Goal: Information Seeking & Learning: Check status

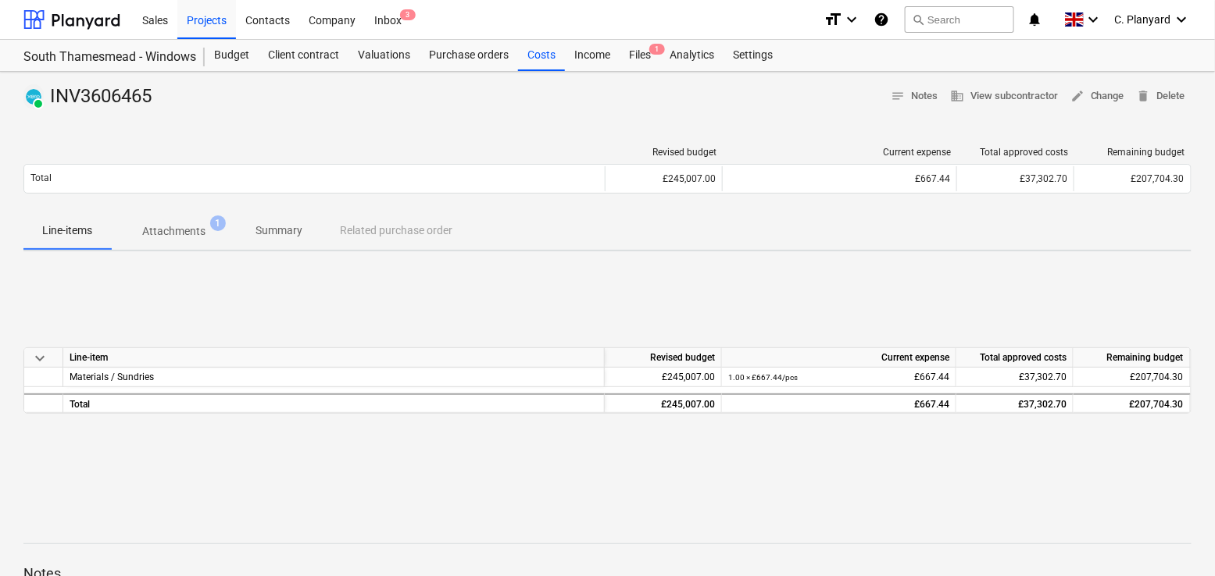
click at [187, 229] on p "Attachments" at bounding box center [173, 231] width 63 height 16
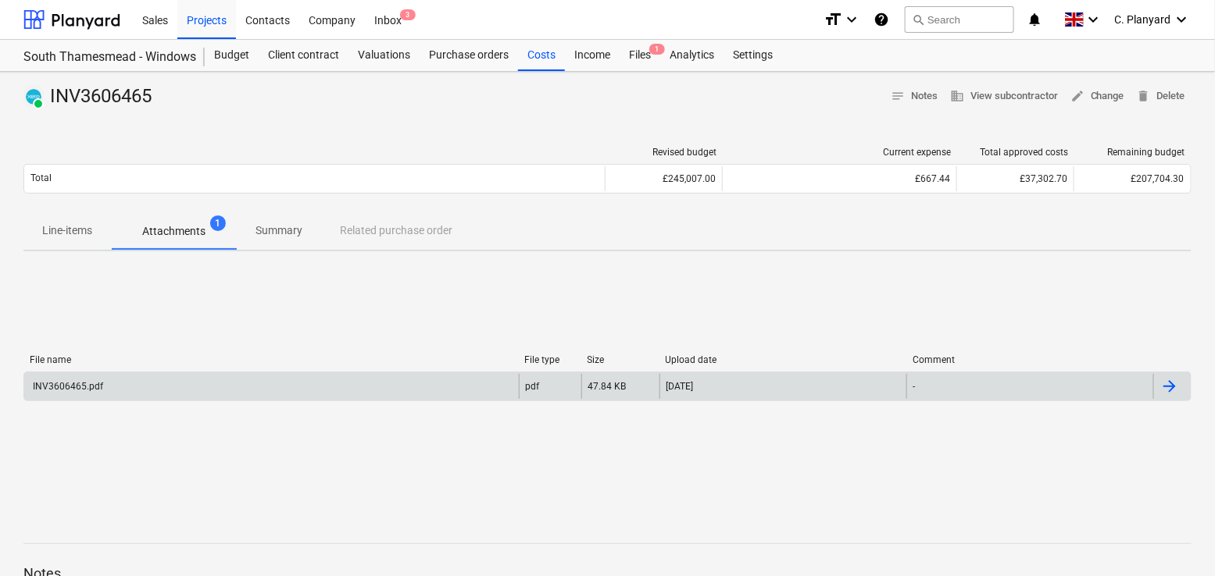
click at [426, 380] on div "INV3606465.pdf" at bounding box center [271, 386] width 494 height 25
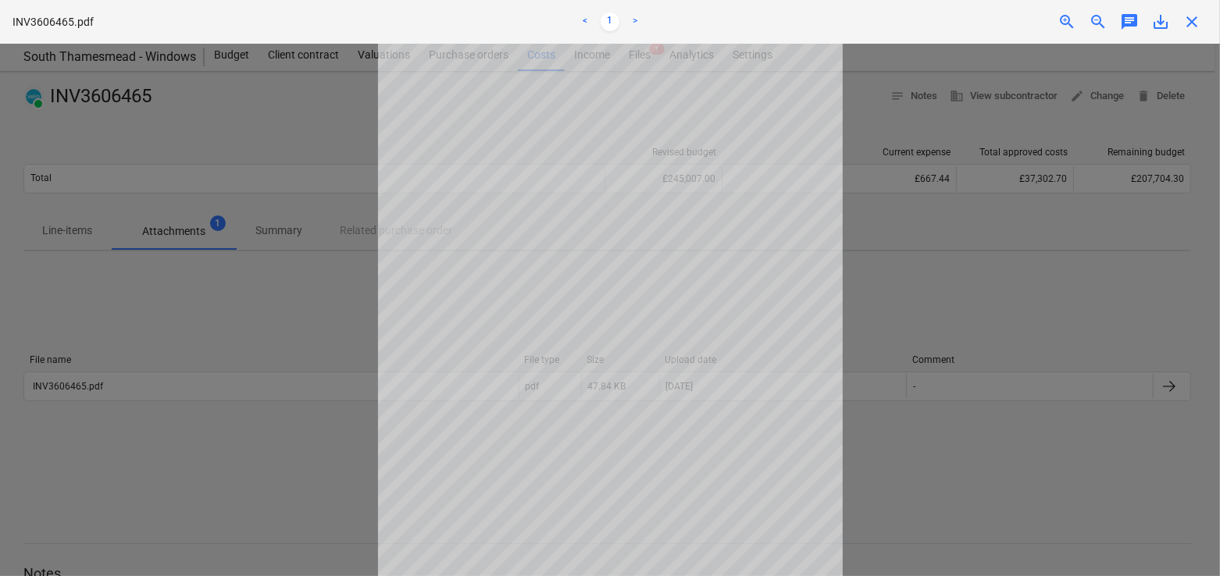
click at [1193, 16] on span "close" at bounding box center [1191, 21] width 19 height 19
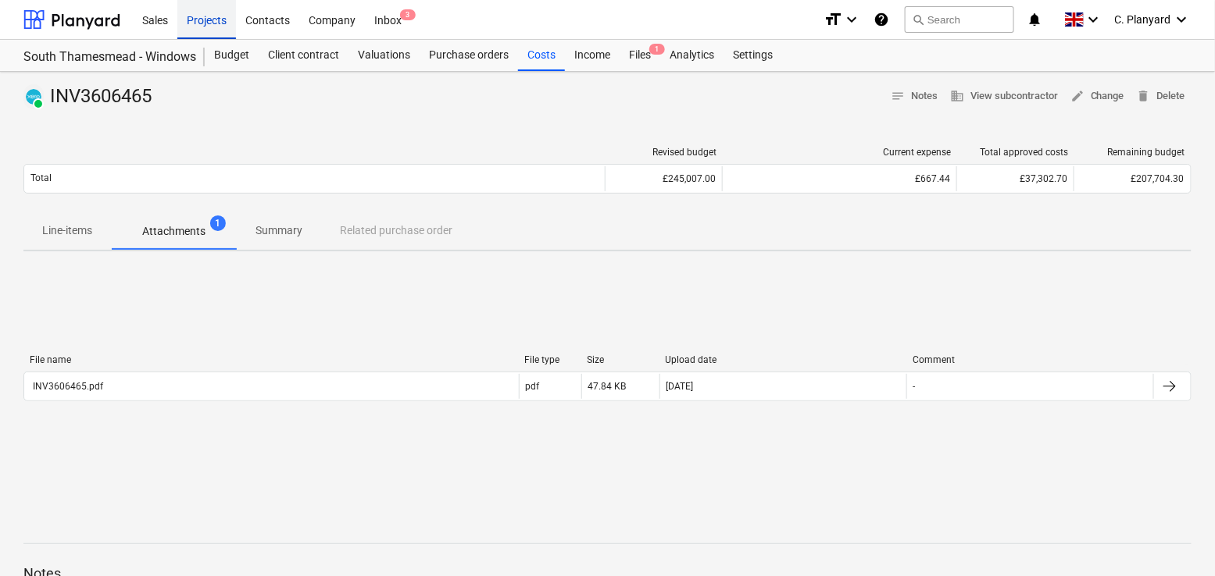
click at [224, 27] on div "Projects" at bounding box center [206, 19] width 59 height 40
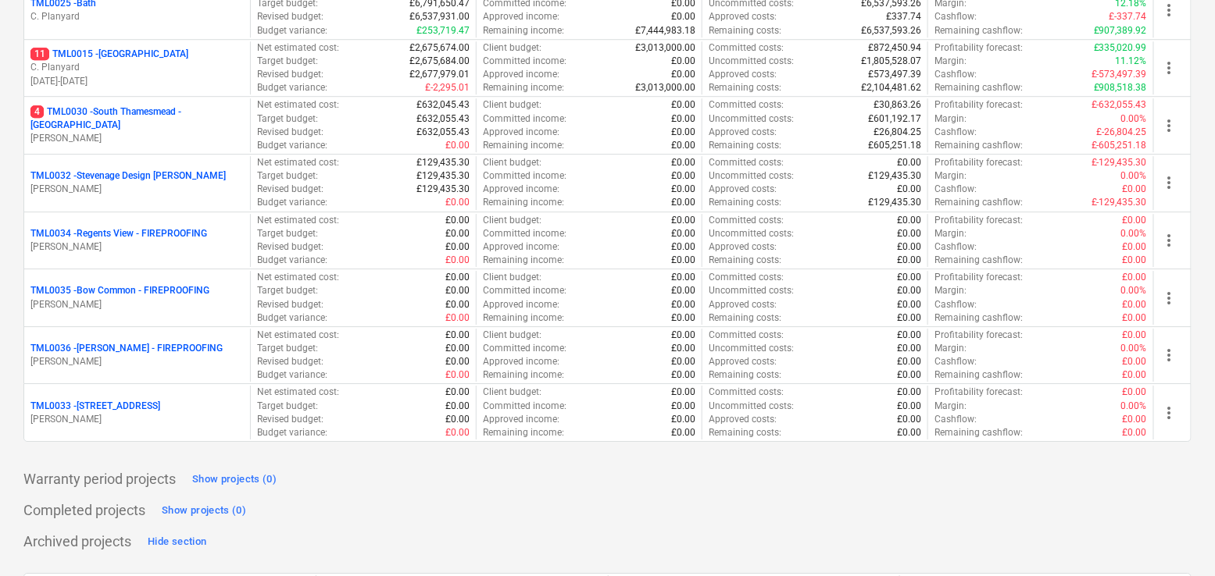
scroll to position [1579, 0]
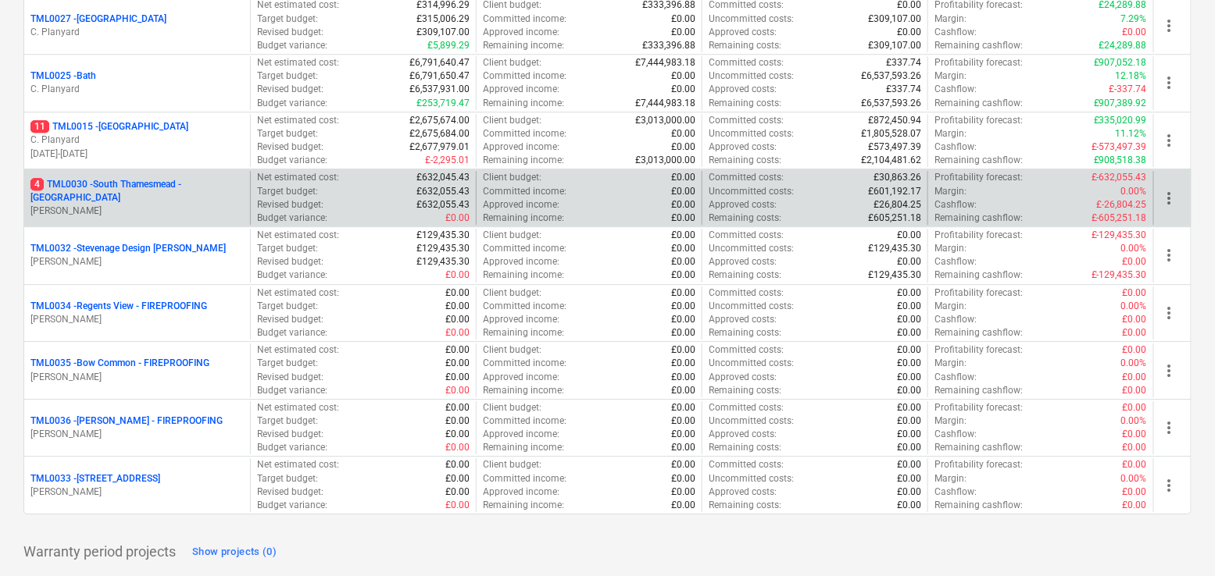
click at [205, 205] on p "[PERSON_NAME]" at bounding box center [136, 211] width 213 height 13
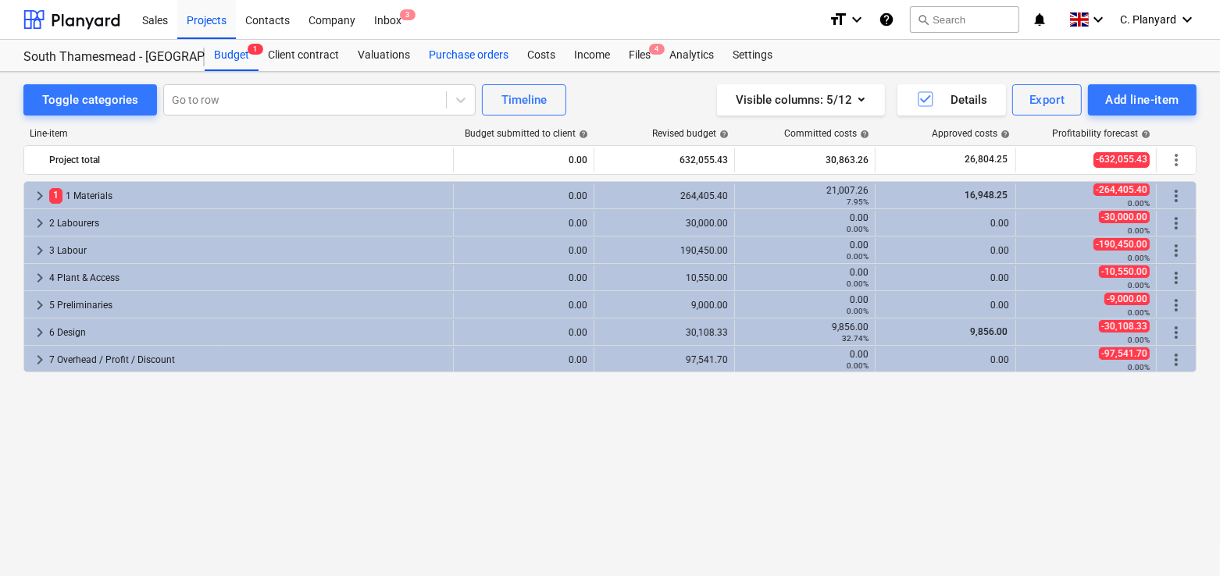
click at [506, 55] on div "Purchase orders" at bounding box center [468, 55] width 98 height 31
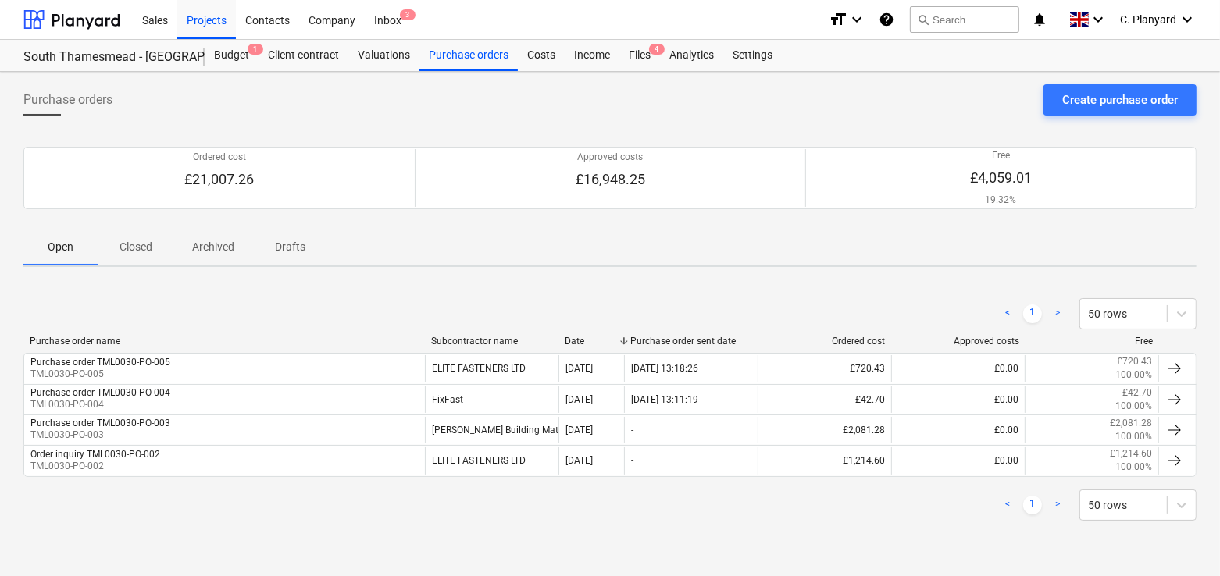
click at [150, 248] on p "Closed" at bounding box center [135, 247] width 37 height 16
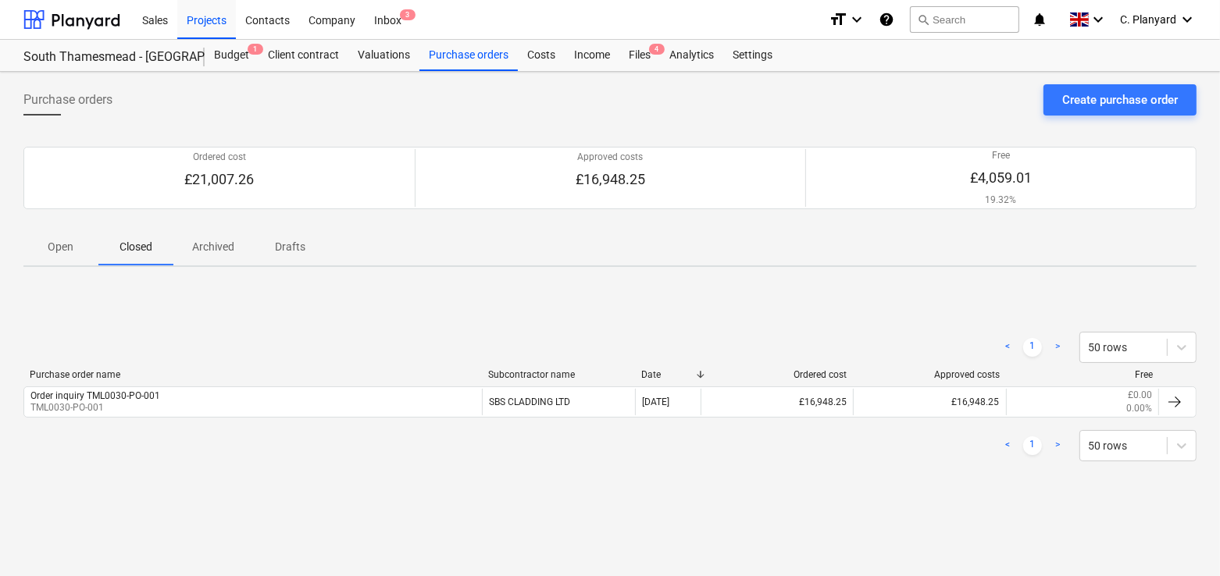
click at [95, 253] on span "Open" at bounding box center [60, 247] width 75 height 26
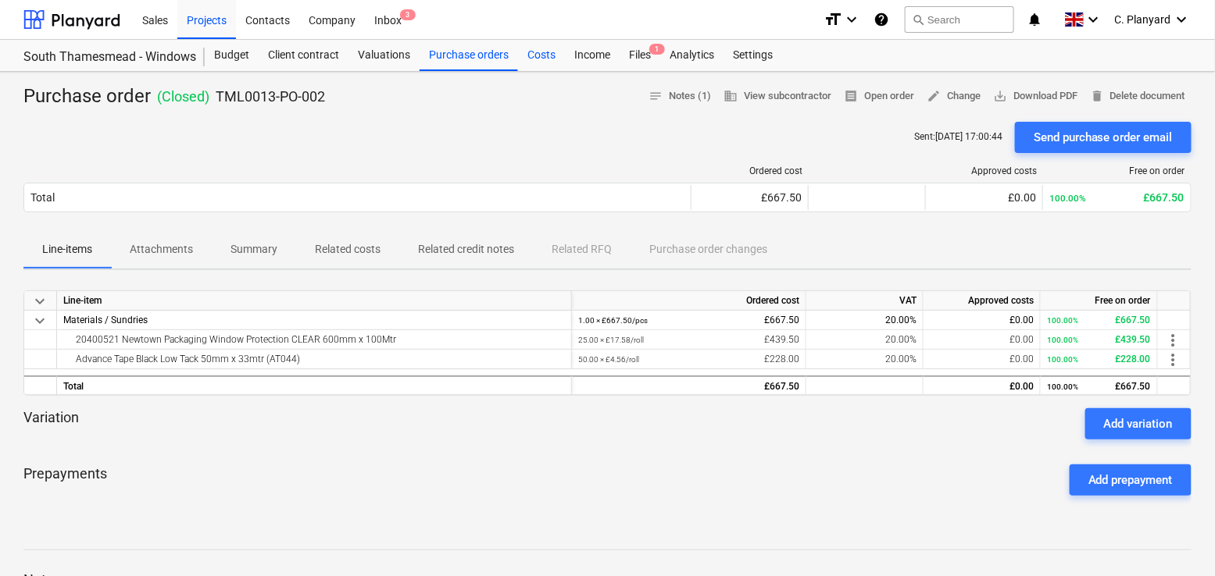
click at [534, 59] on div "Costs" at bounding box center [541, 55] width 47 height 31
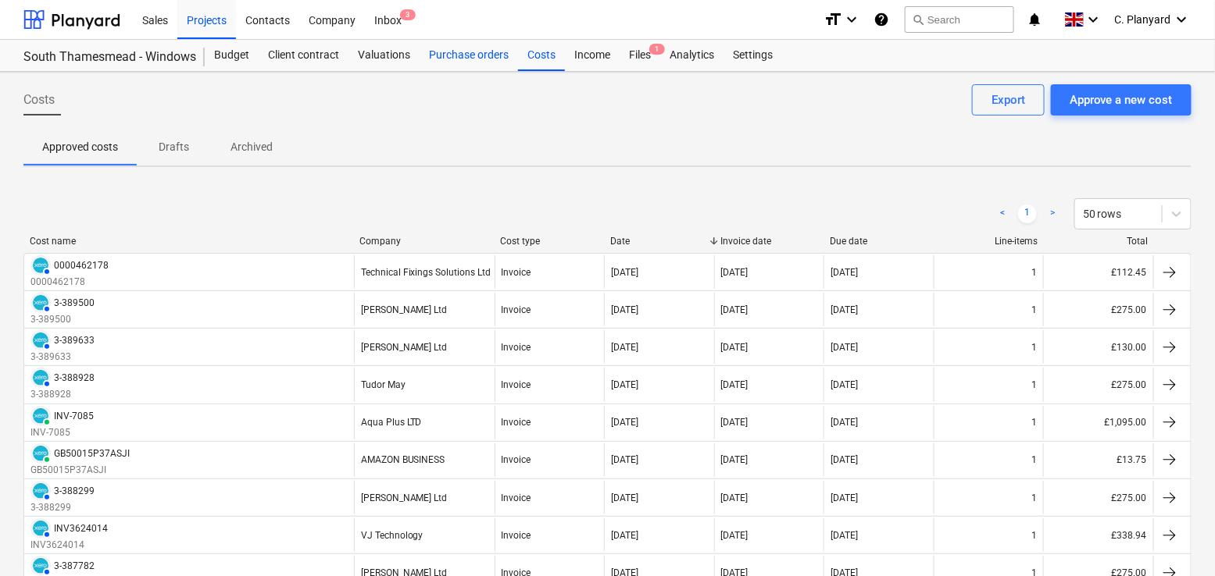
click at [487, 56] on div "Purchase orders" at bounding box center [468, 55] width 98 height 31
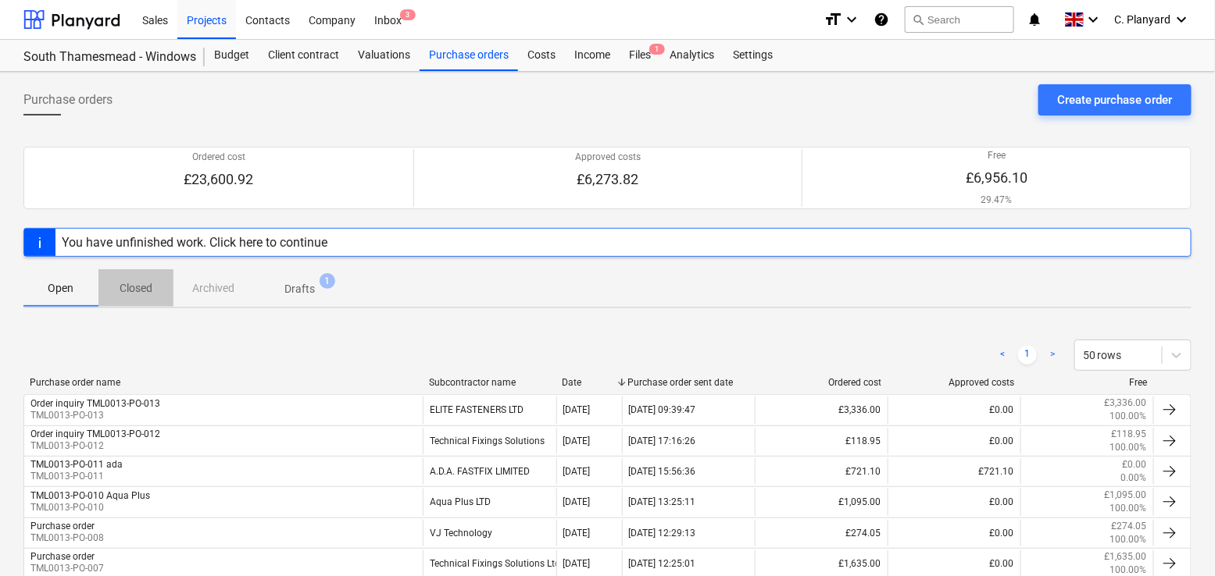
click at [135, 291] on p "Closed" at bounding box center [135, 288] width 37 height 16
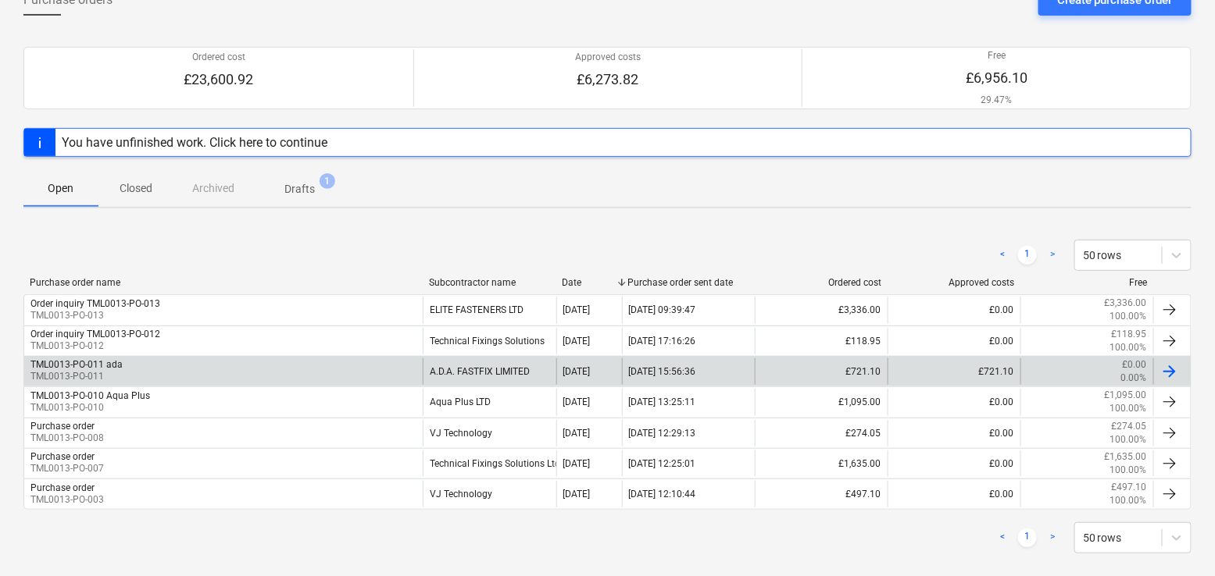
scroll to position [105, 0]
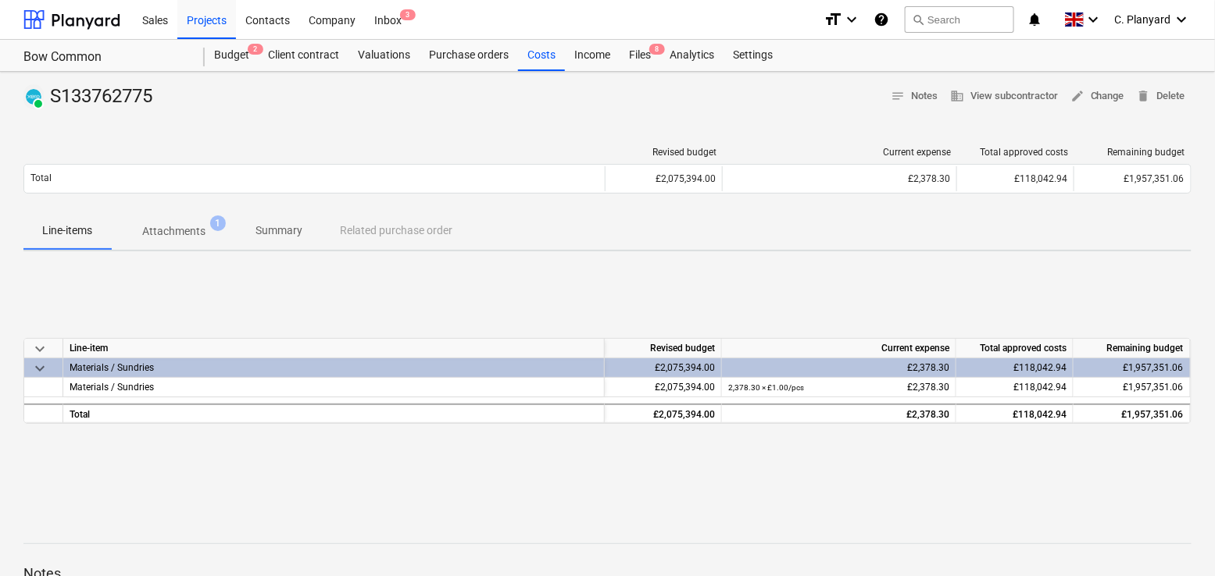
click at [205, 227] on span "Attachments 1" at bounding box center [174, 231] width 88 height 16
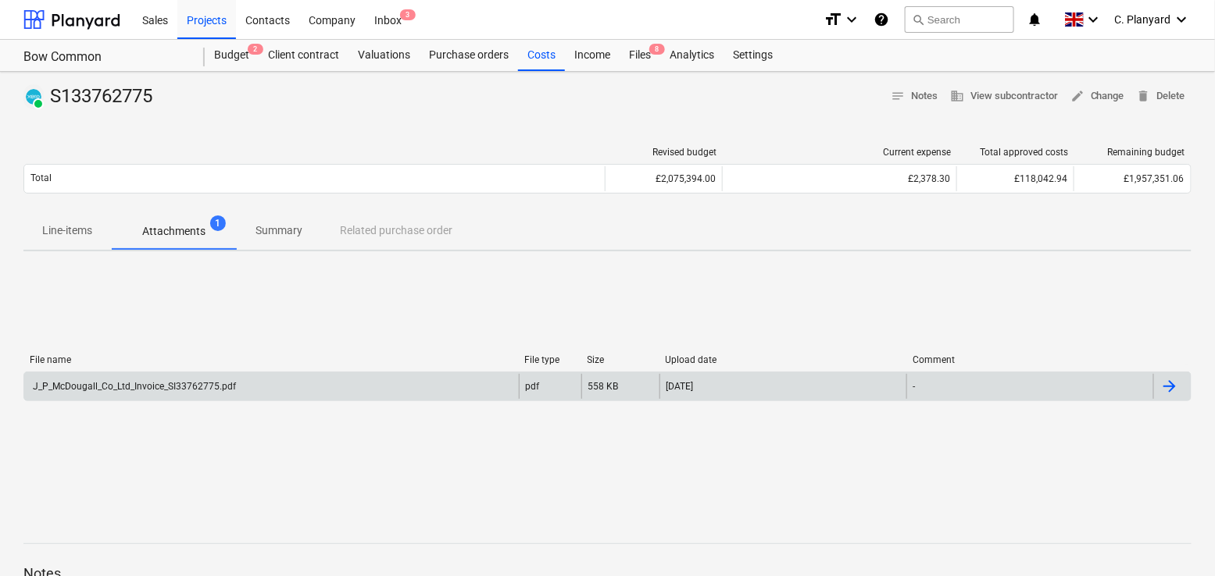
click at [474, 385] on div "J_P_McDougall_Co_Ltd_Invoice_SI33762775.pdf" at bounding box center [271, 386] width 494 height 25
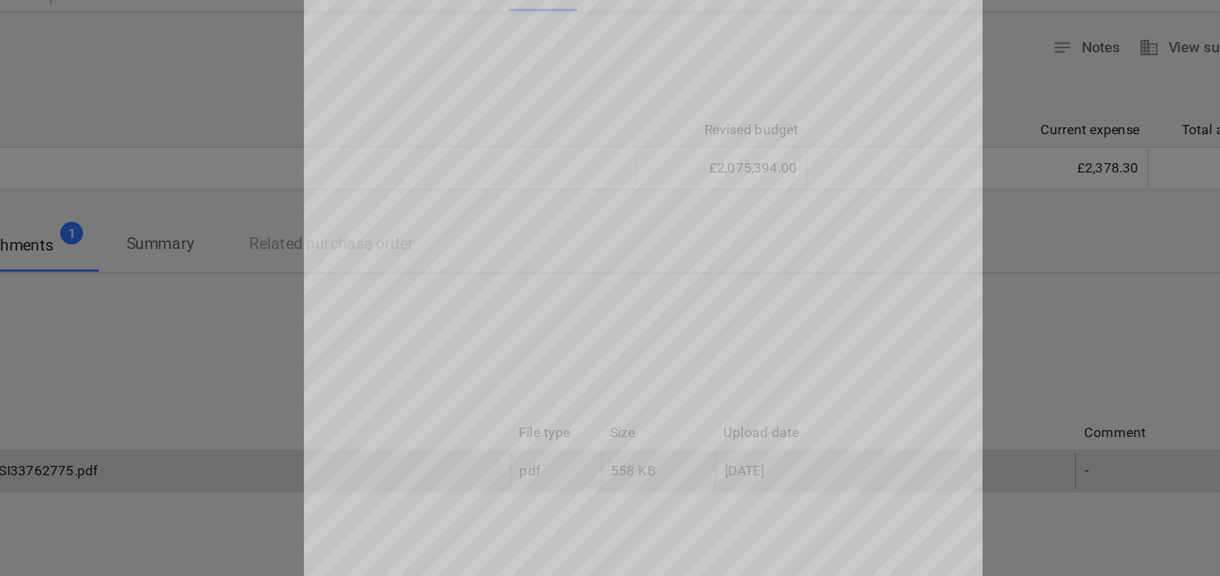
scroll to position [36, 0]
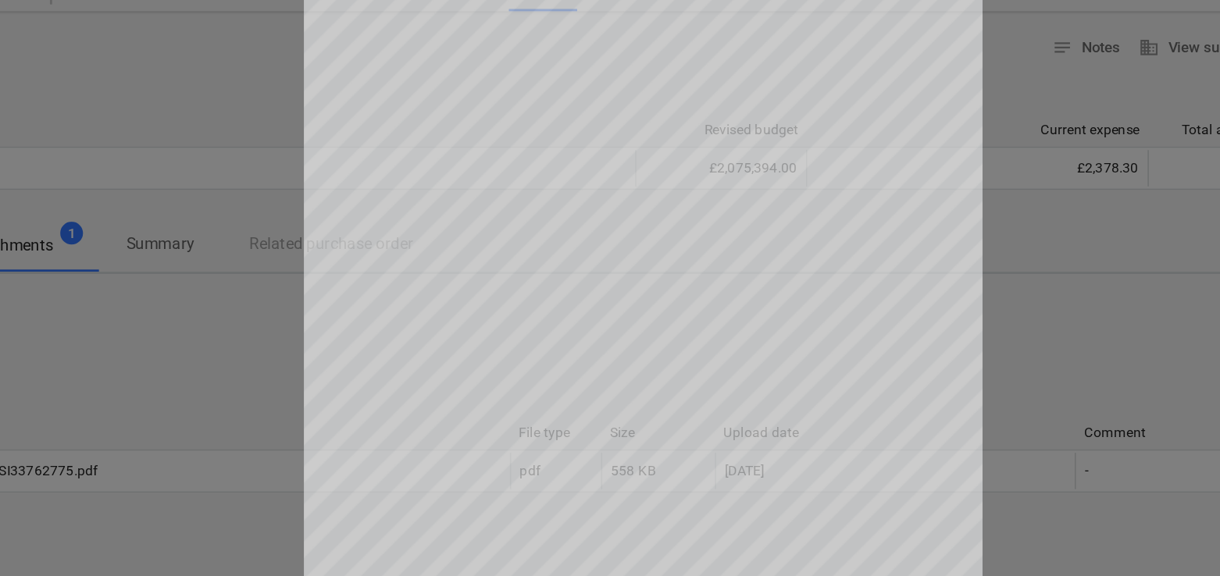
click at [306, 274] on div at bounding box center [610, 310] width 1220 height 533
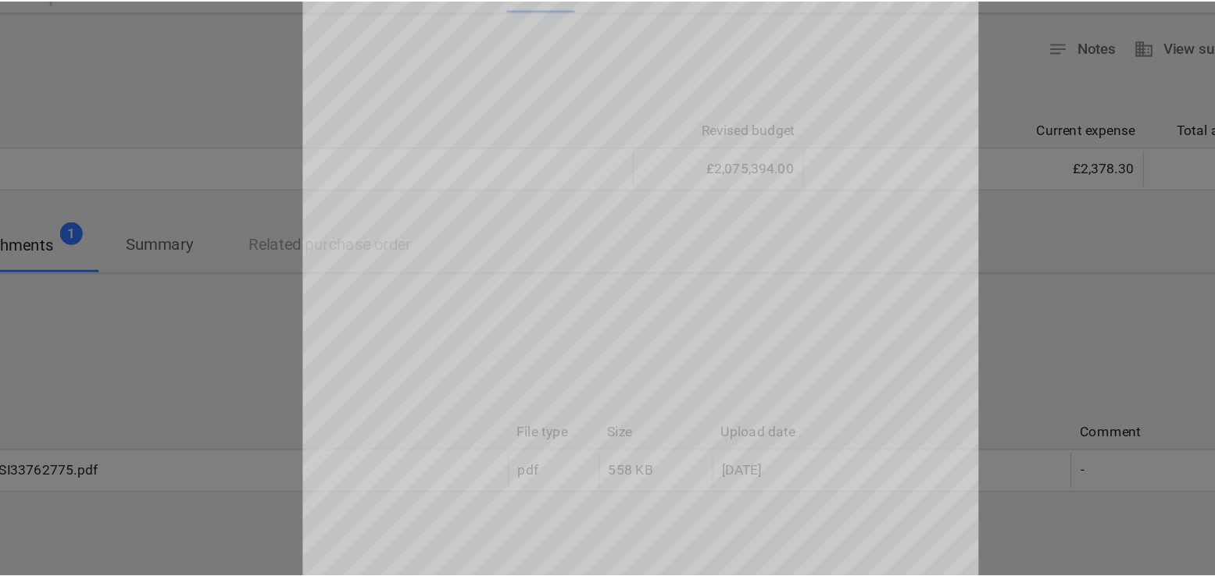
scroll to position [0, 0]
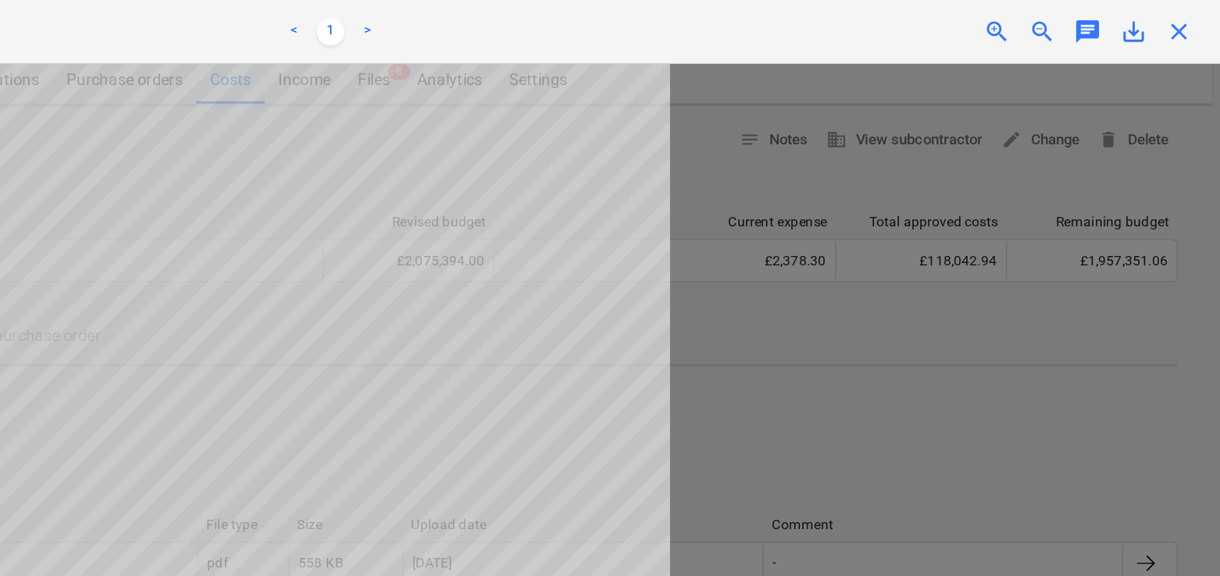
click at [1195, 22] on span "close" at bounding box center [1191, 21] width 19 height 19
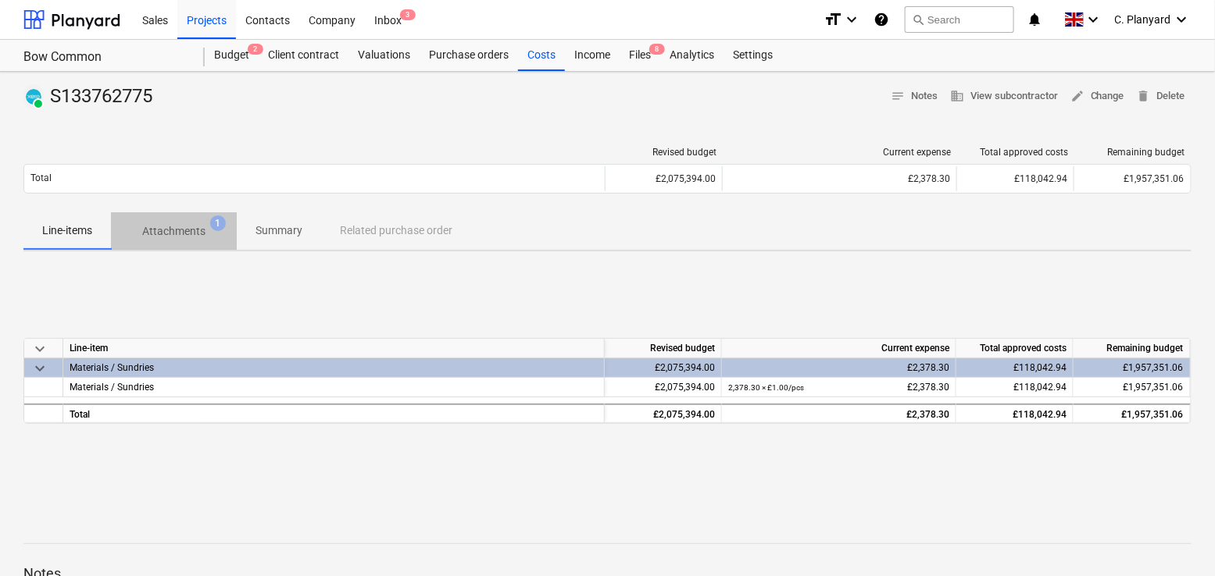
click at [205, 230] on span "Attachments 1" at bounding box center [174, 231] width 88 height 16
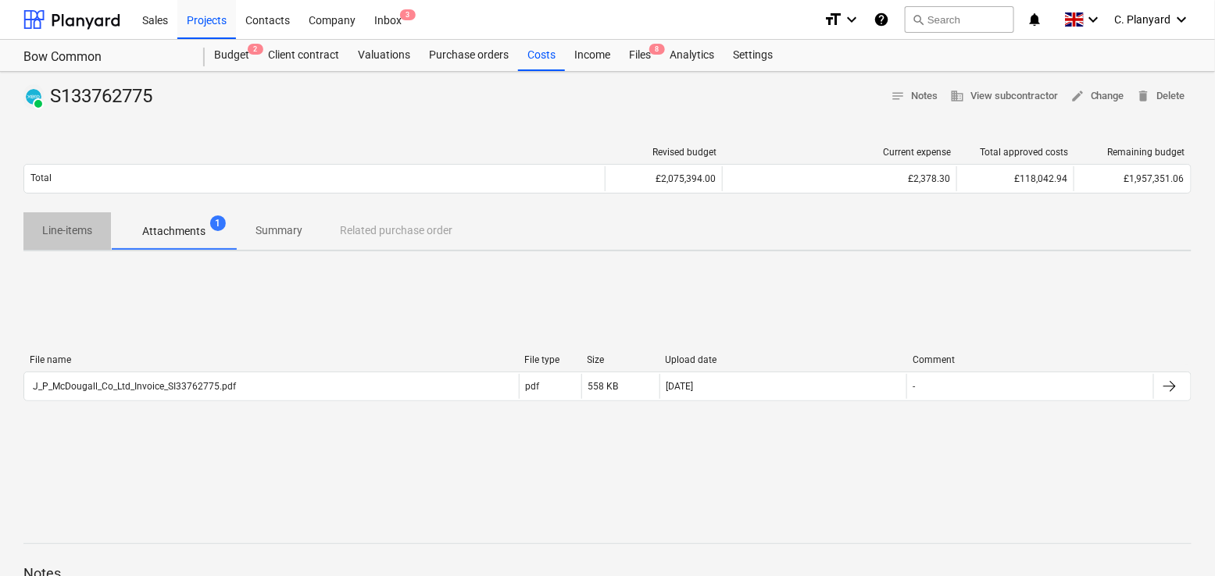
click at [60, 227] on p "Line-items" at bounding box center [67, 231] width 50 height 16
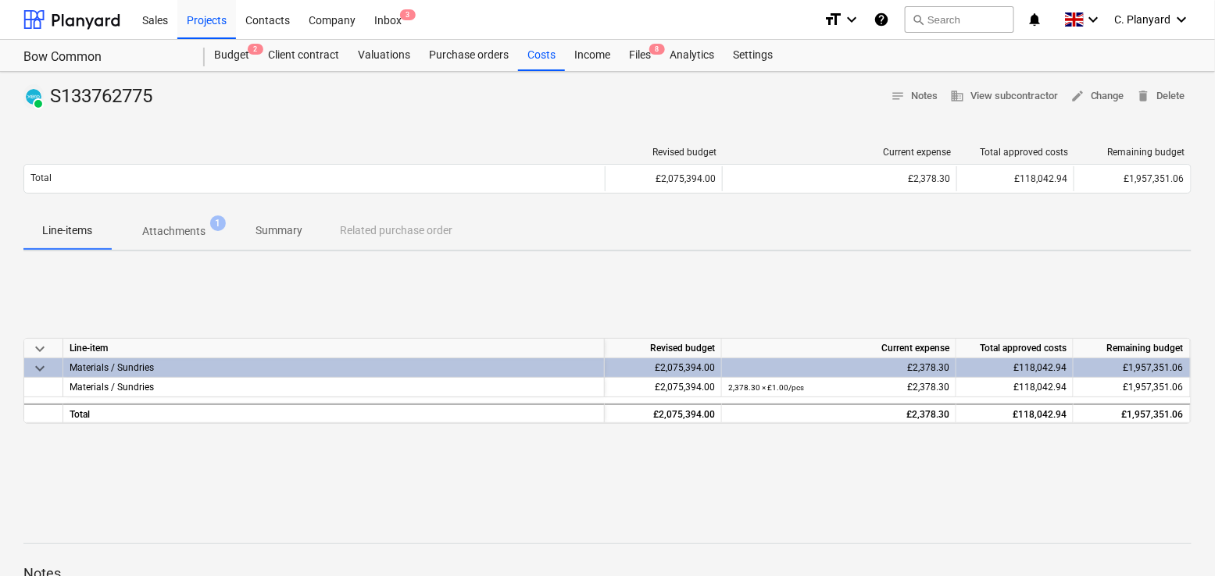
click at [488, 72] on div "PAID S133762775 notes Notes business View subcontractor edit Change delete Dele…" at bounding box center [607, 407] width 1215 height 671
click at [477, 58] on div "Purchase orders" at bounding box center [468, 55] width 98 height 31
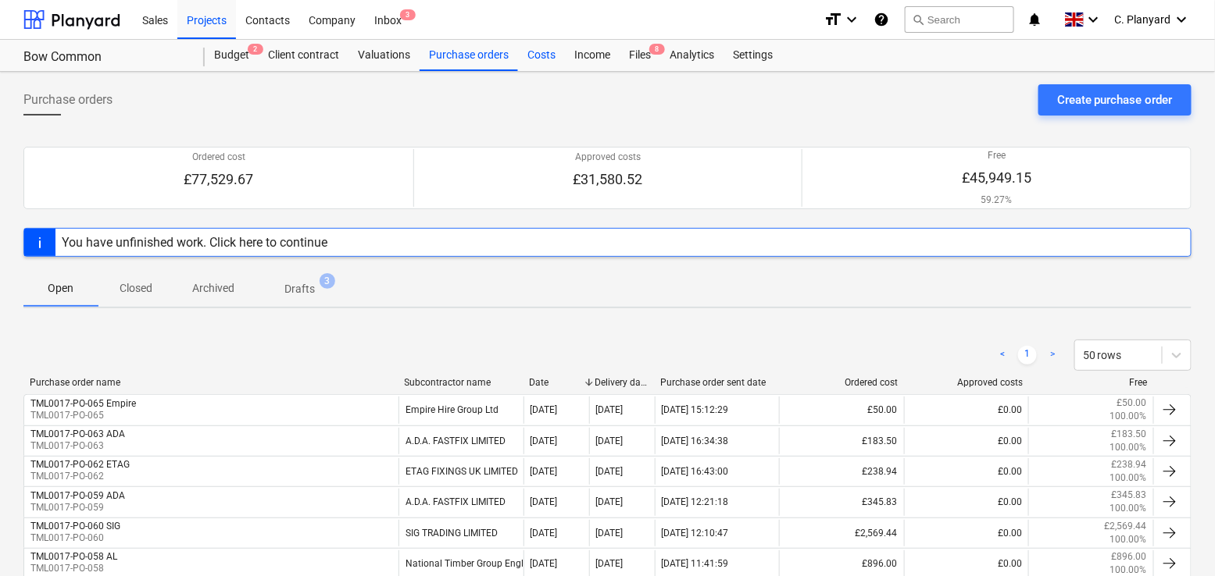
click at [544, 50] on div "Costs" at bounding box center [541, 55] width 47 height 31
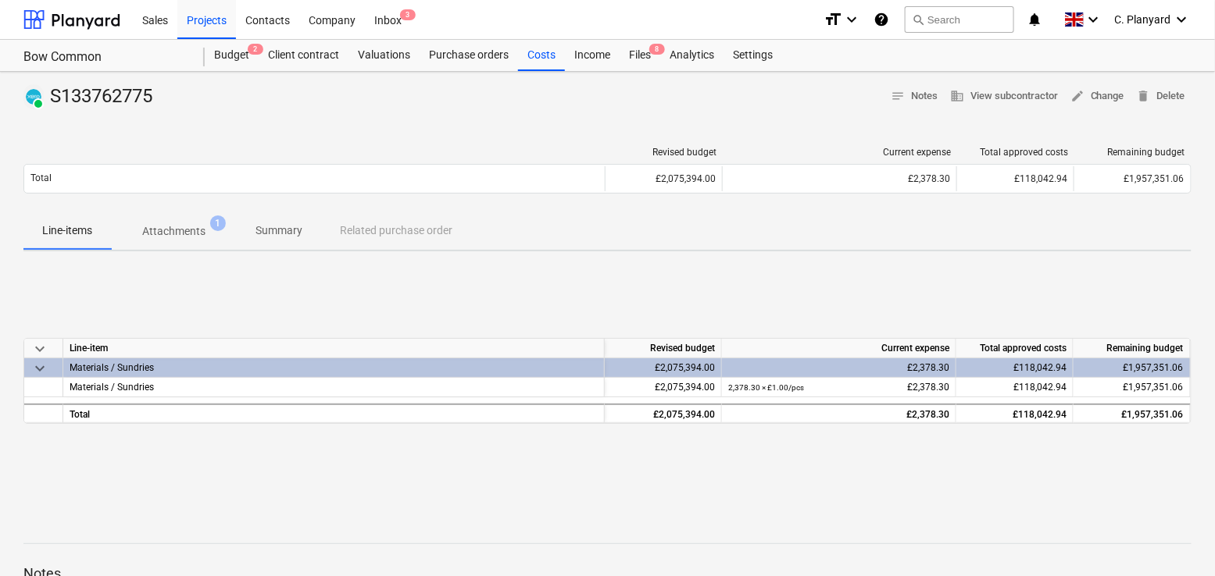
click at [195, 230] on p "Attachments" at bounding box center [173, 231] width 63 height 16
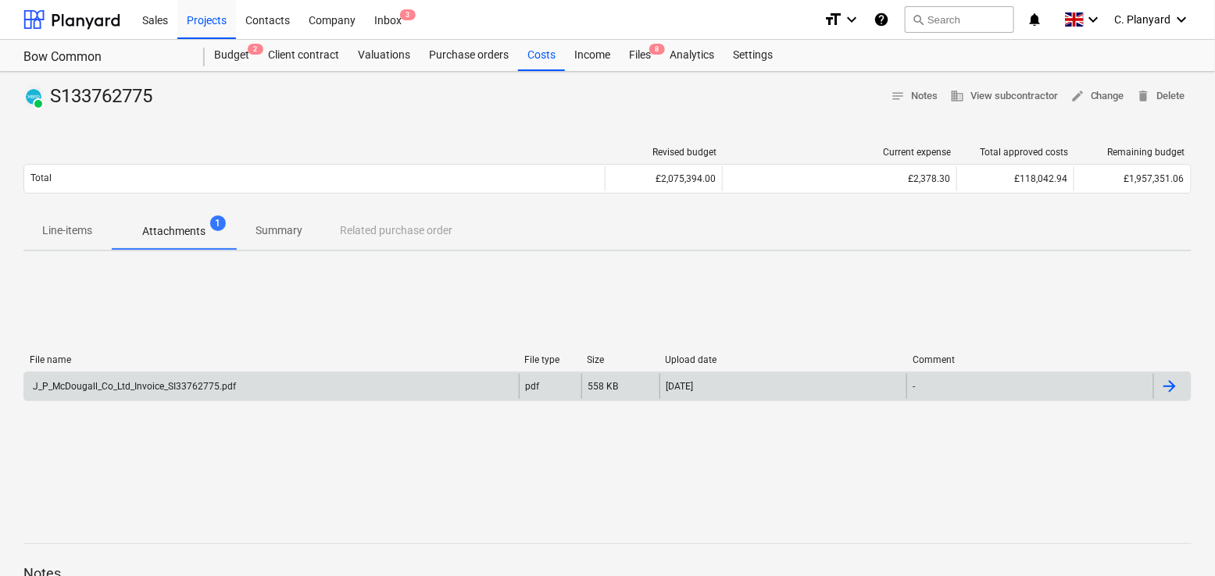
click at [229, 386] on div "J_P_McDougall_Co_Ltd_Invoice_SI33762775.pdf" at bounding box center [132, 386] width 205 height 11
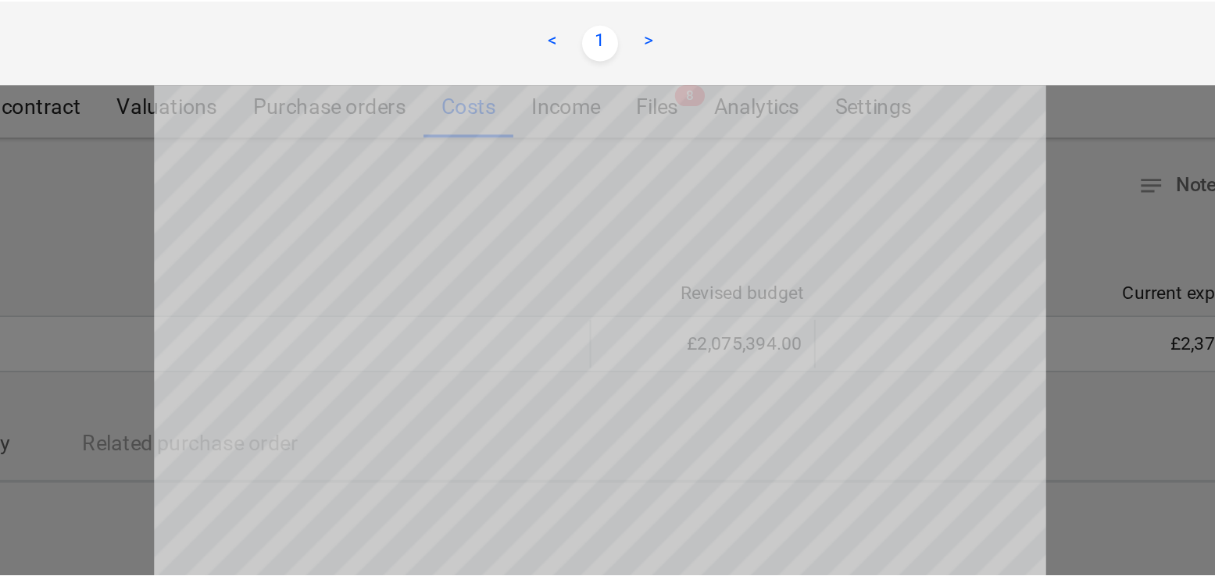
scroll to position [1, 0]
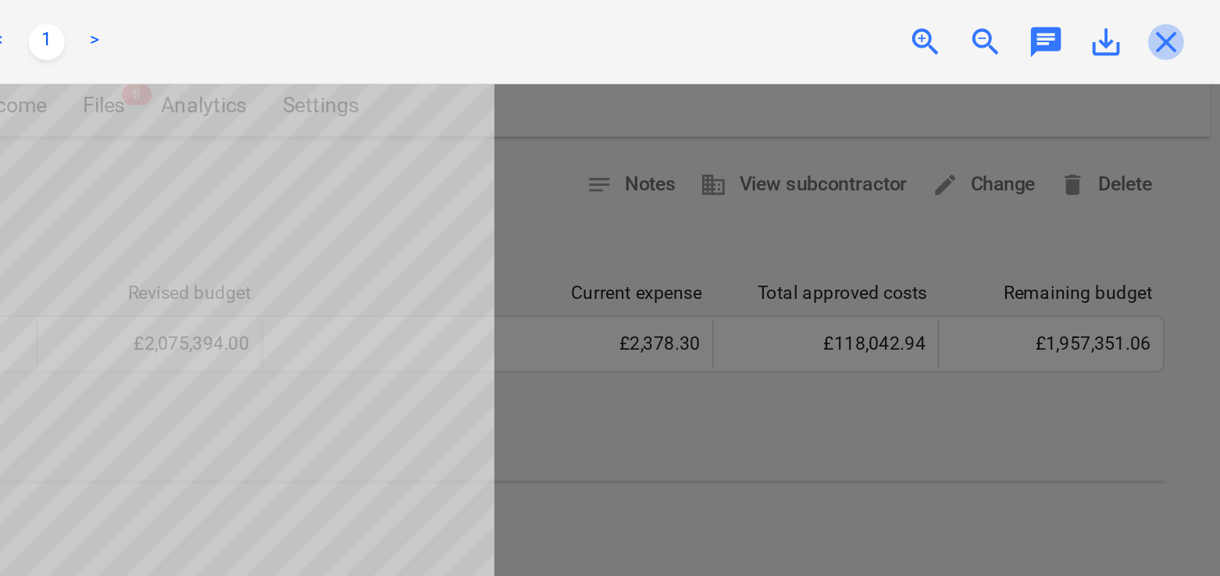
click at [1189, 21] on span "close" at bounding box center [1191, 21] width 19 height 19
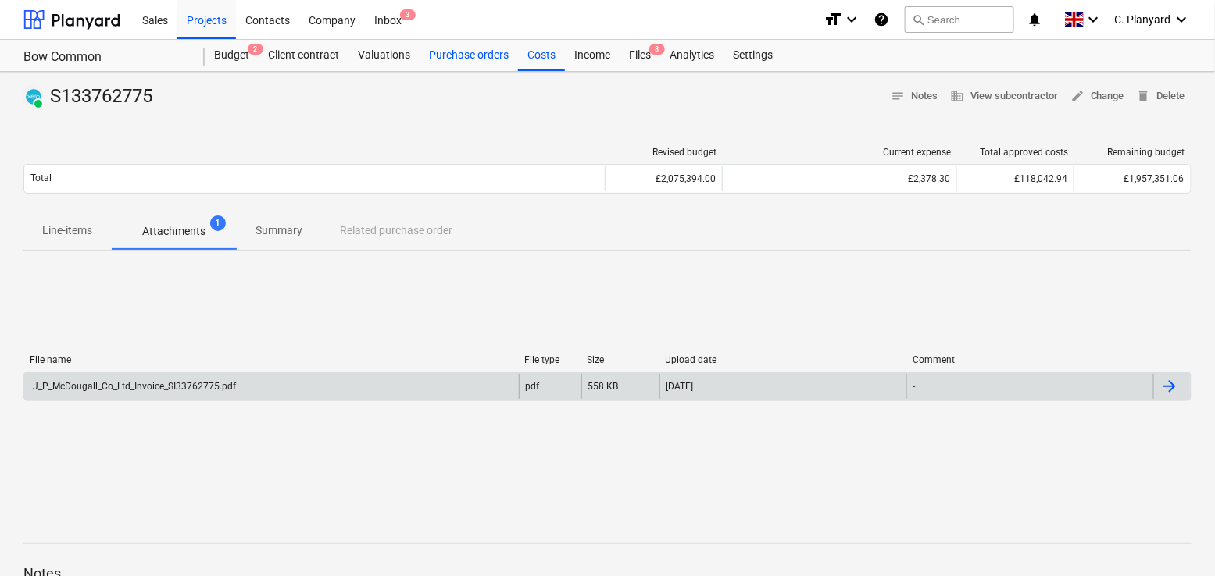
click at [476, 48] on div "Purchase orders" at bounding box center [468, 55] width 98 height 31
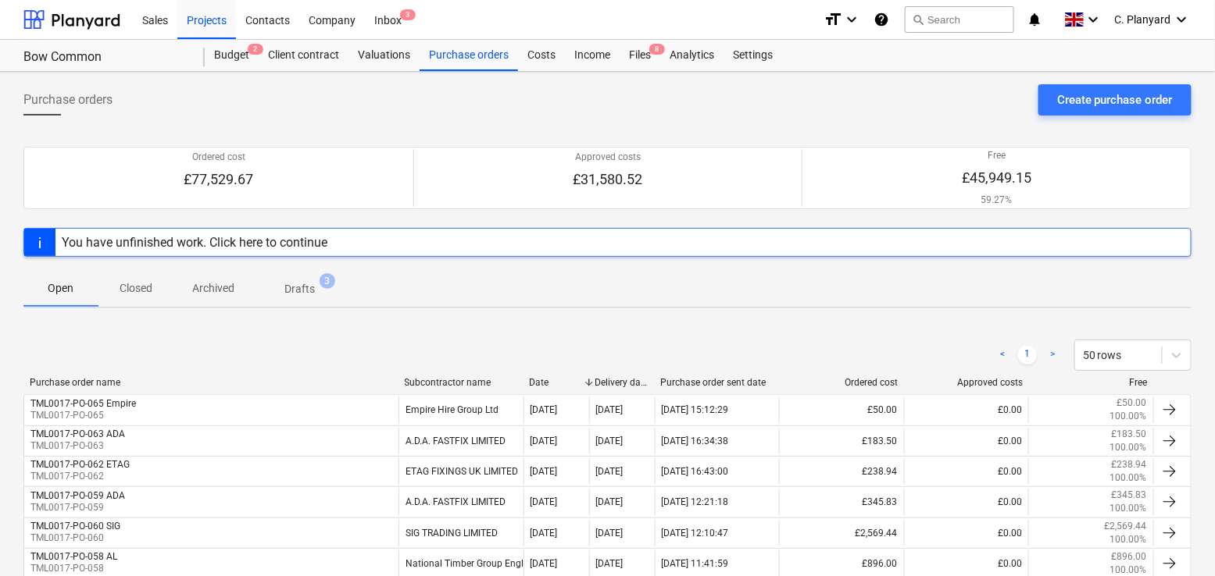
click at [144, 280] on p "Closed" at bounding box center [135, 288] width 37 height 16
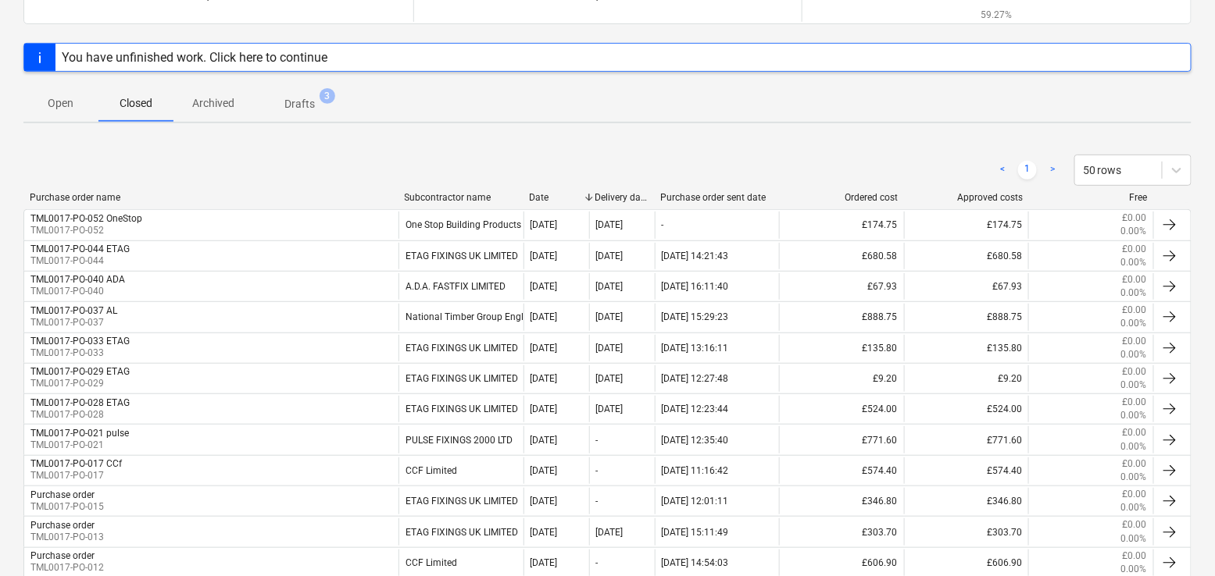
scroll to position [328, 0]
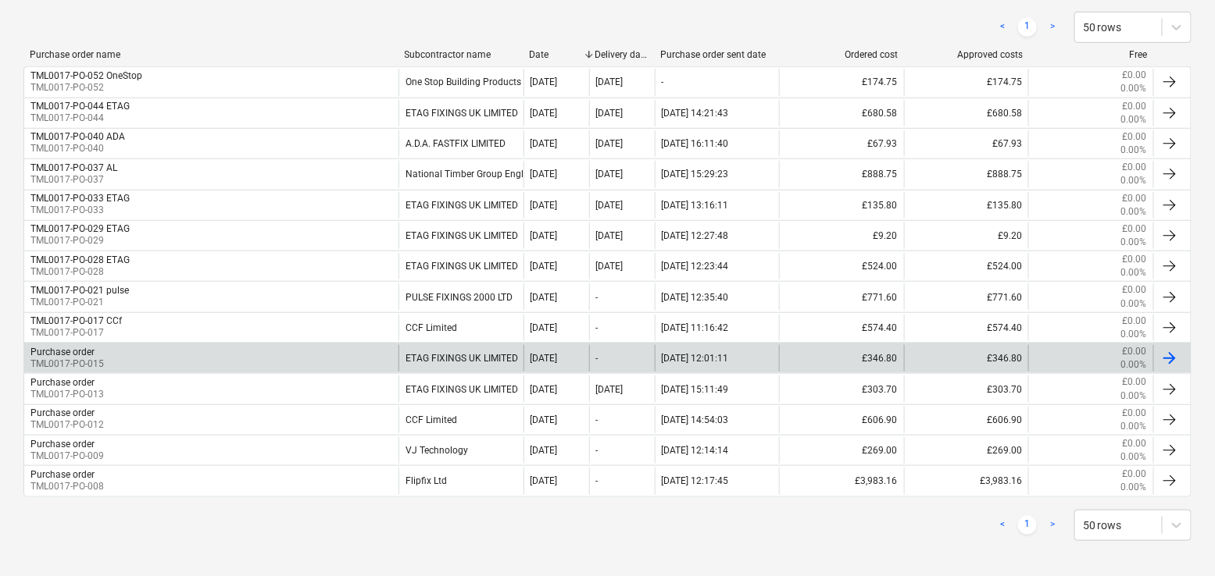
click at [242, 355] on div "Purchase order TML0017-PO-015" at bounding box center [211, 358] width 374 height 27
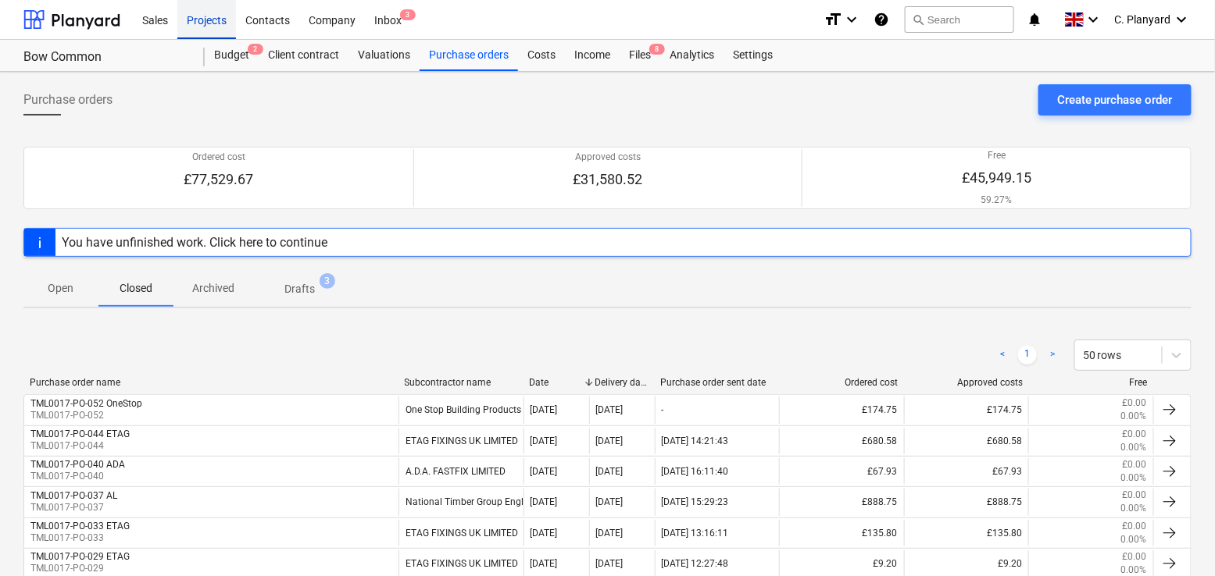
click at [216, 21] on div "Projects" at bounding box center [206, 19] width 59 height 40
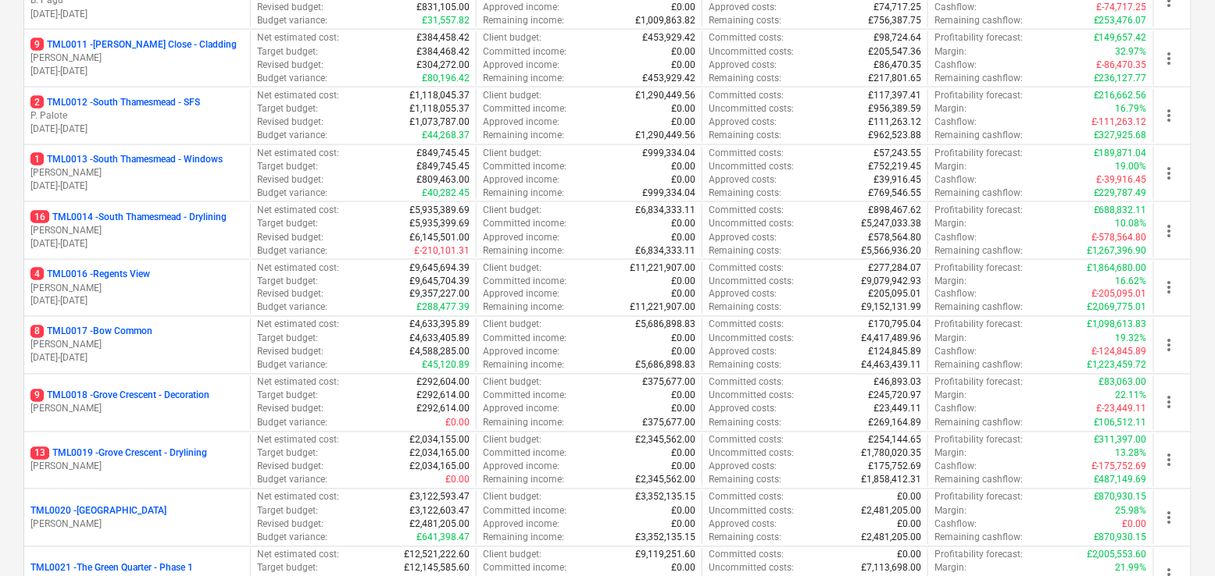
scroll to position [797, 0]
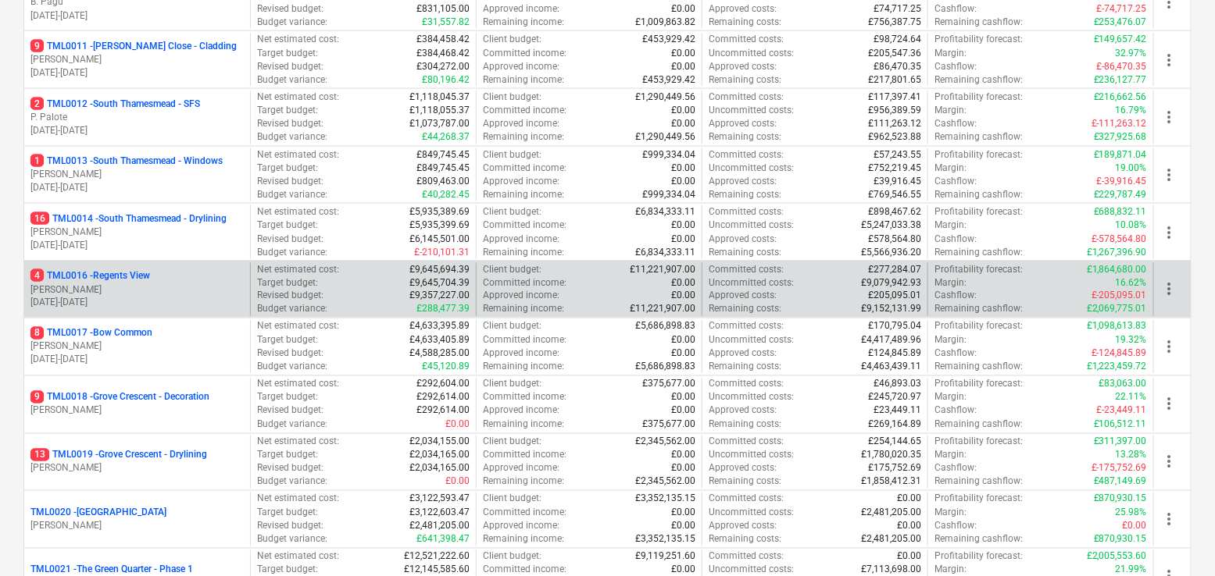
click at [177, 273] on div "4 TML0016 - Regents View" at bounding box center [136, 275] width 213 height 13
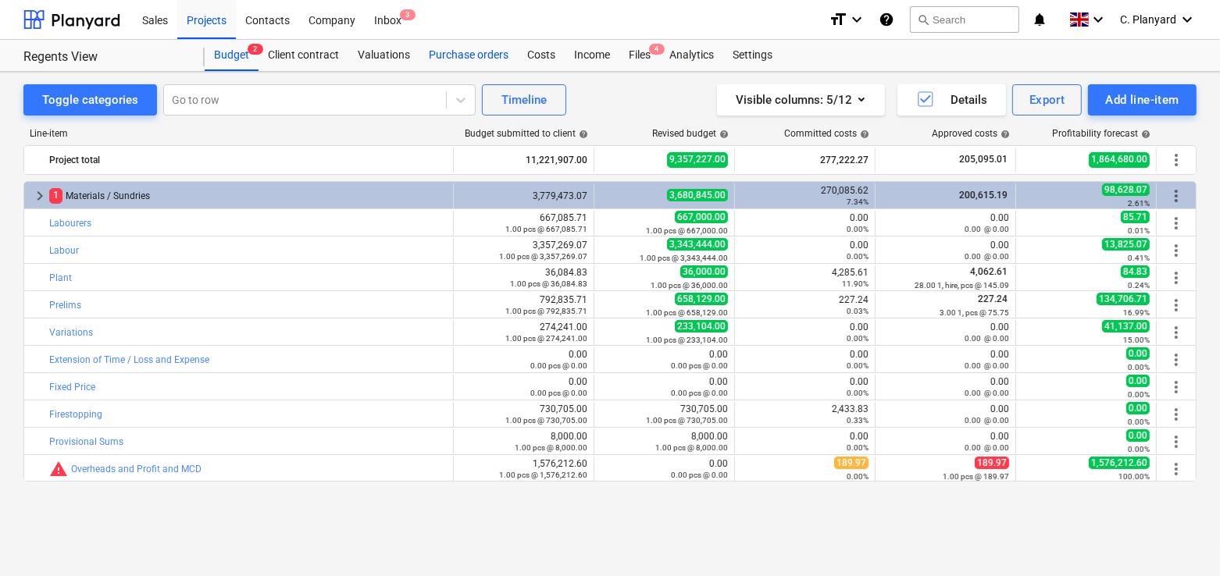
click at [480, 52] on div "Purchase orders" at bounding box center [468, 55] width 98 height 31
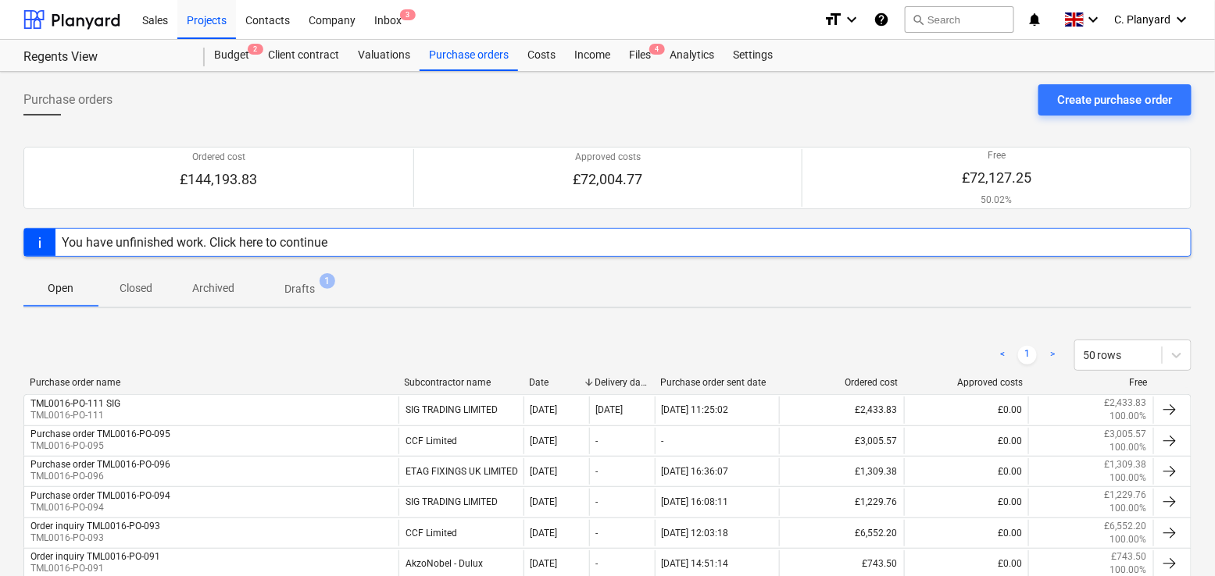
click at [147, 288] on p "Closed" at bounding box center [135, 288] width 37 height 16
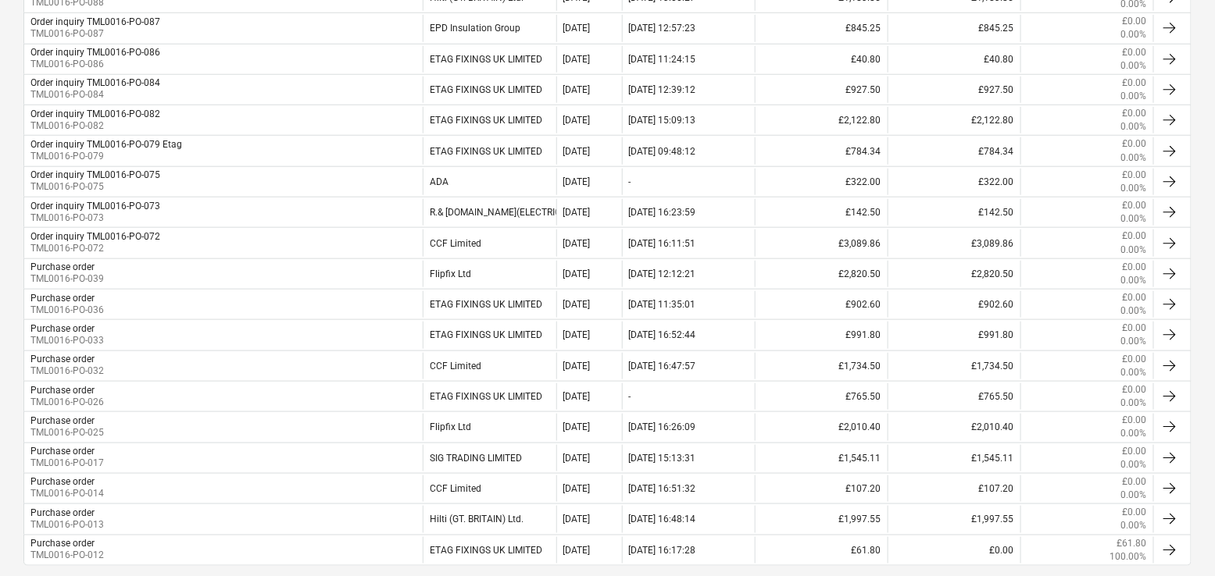
scroll to position [536, 0]
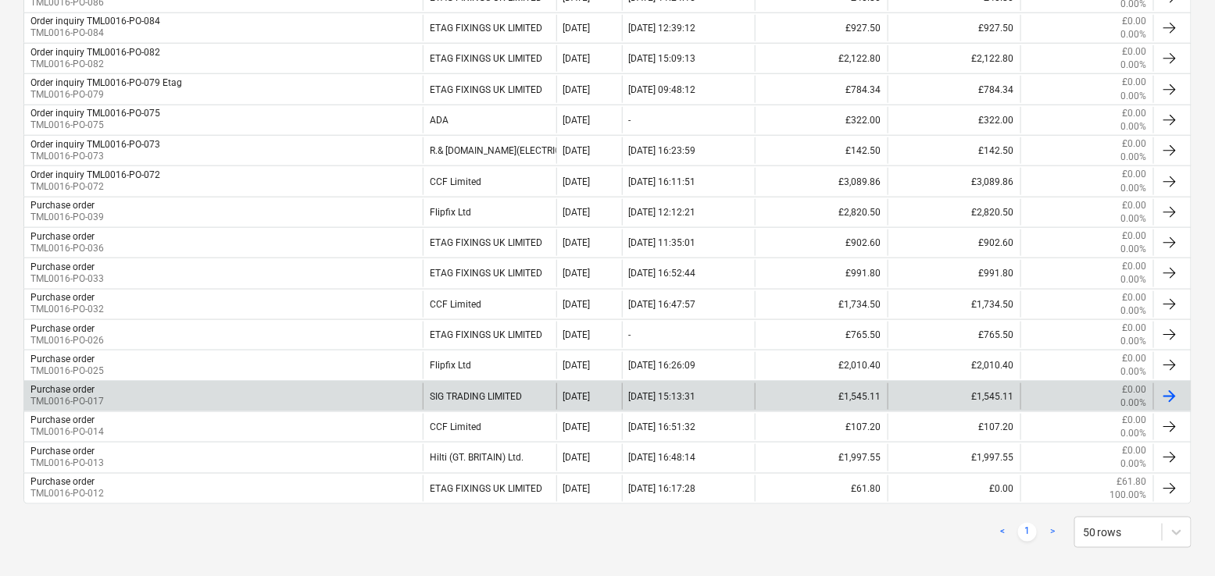
click at [196, 387] on div "Purchase order TML0016-PO-017" at bounding box center [223, 396] width 398 height 27
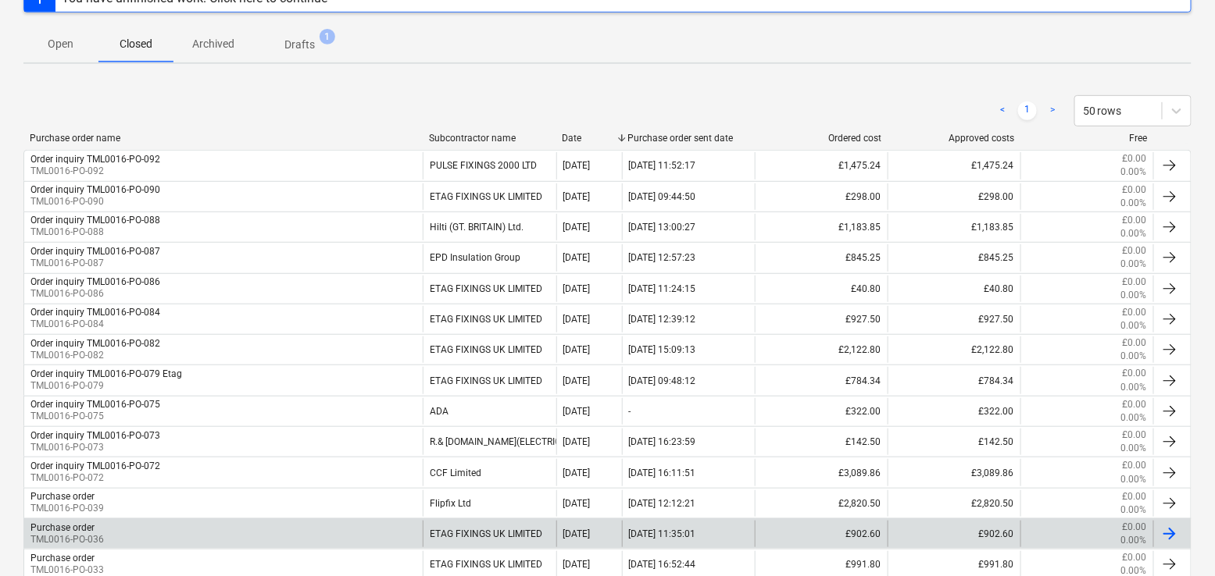
scroll to position [171, 0]
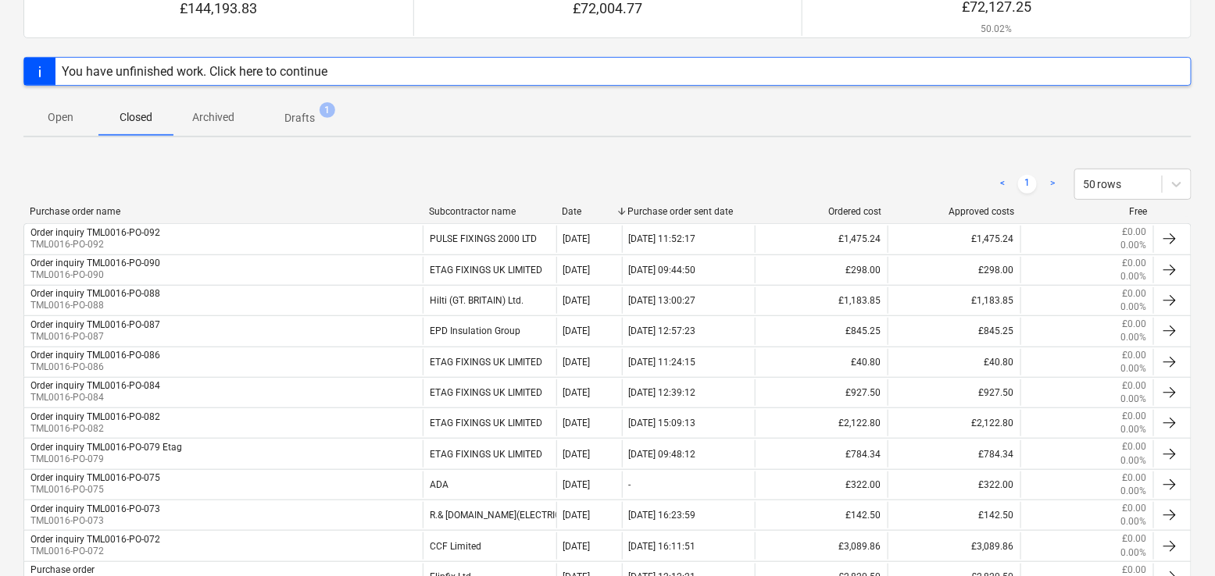
click at [59, 116] on p "Open" at bounding box center [60, 117] width 37 height 16
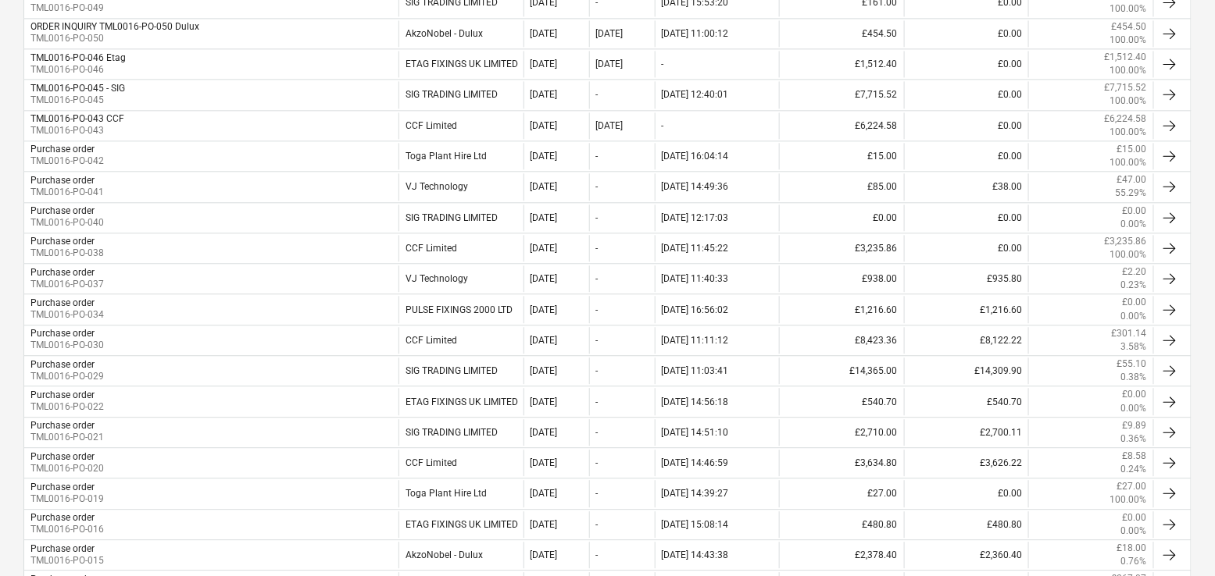
scroll to position [1421, 0]
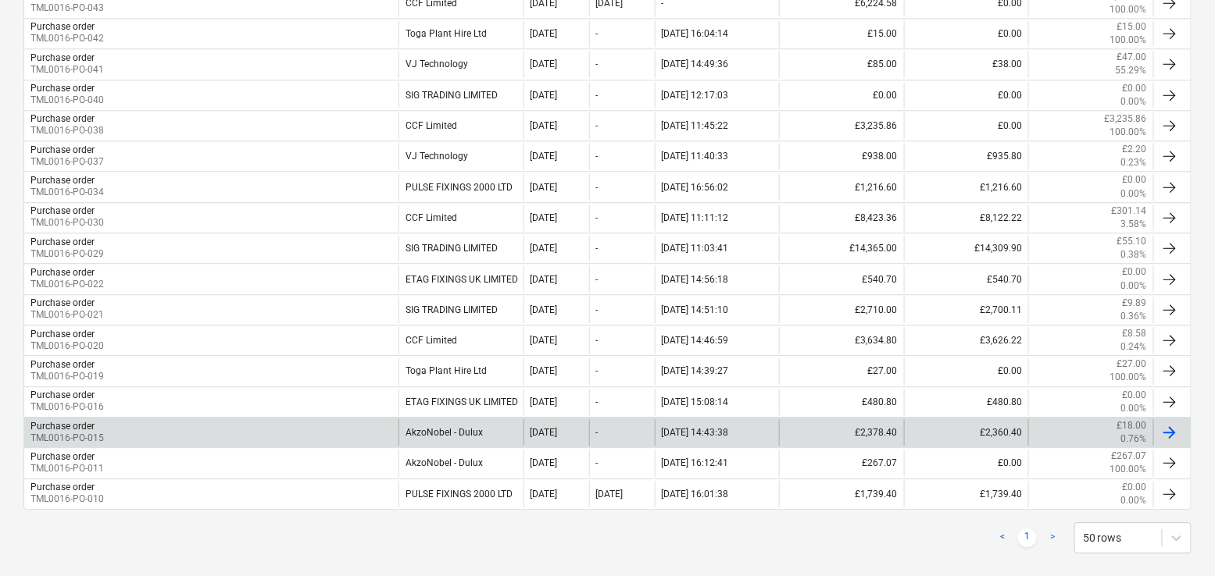
click at [195, 419] on div "Purchase order TML0016-PO-015" at bounding box center [211, 432] width 374 height 27
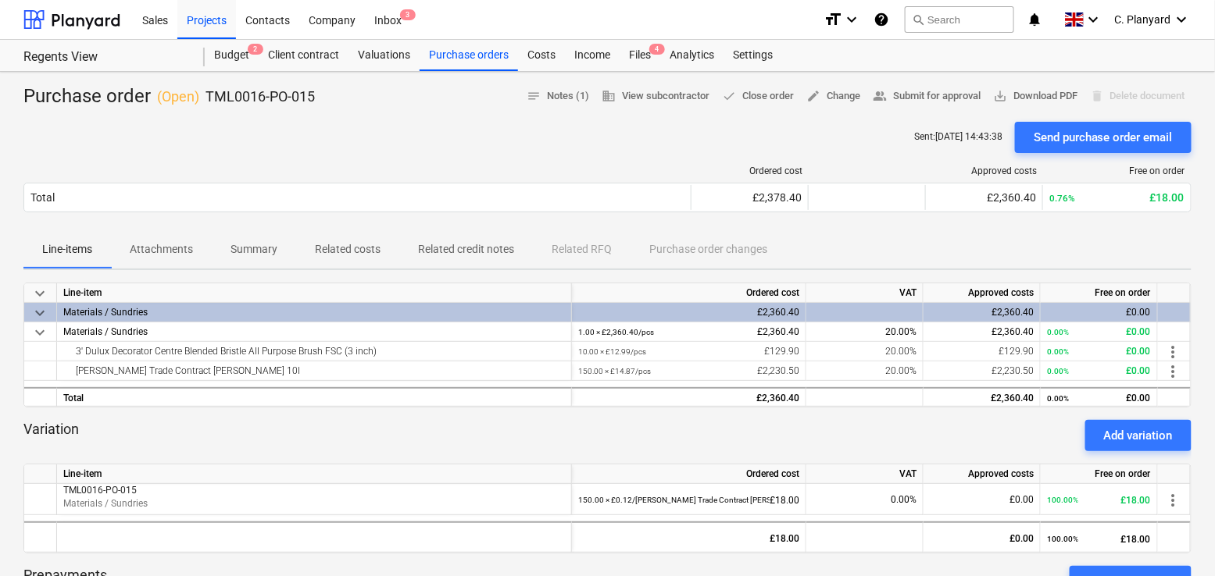
click at [196, 245] on span "Attachments" at bounding box center [161, 250] width 101 height 26
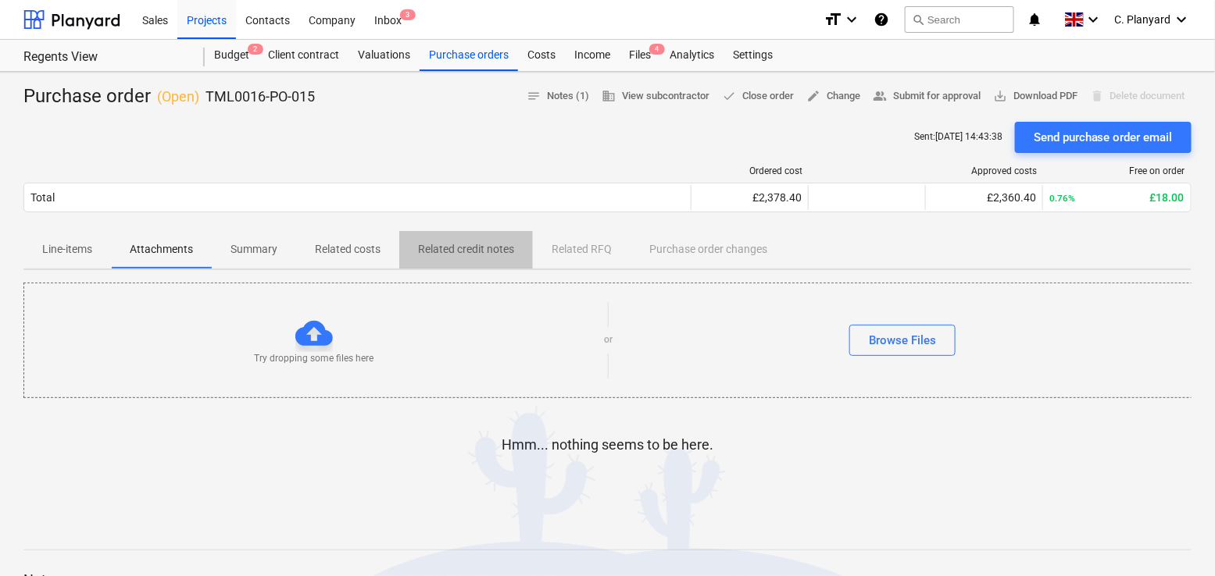
click at [430, 244] on p "Related credit notes" at bounding box center [466, 249] width 96 height 16
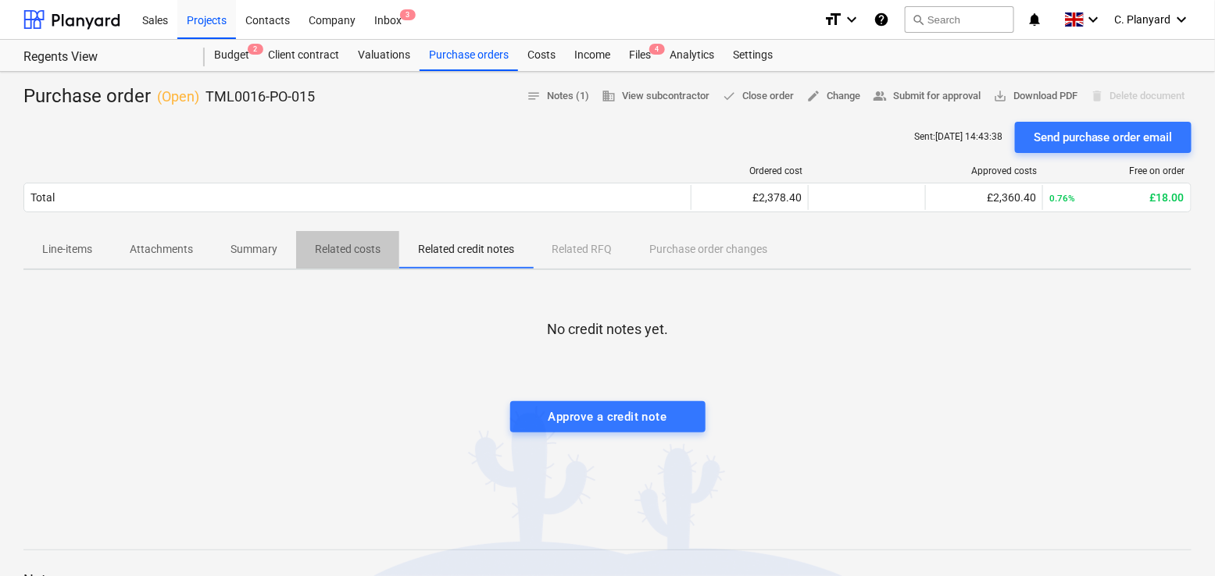
click at [348, 239] on span "Related costs" at bounding box center [347, 250] width 103 height 26
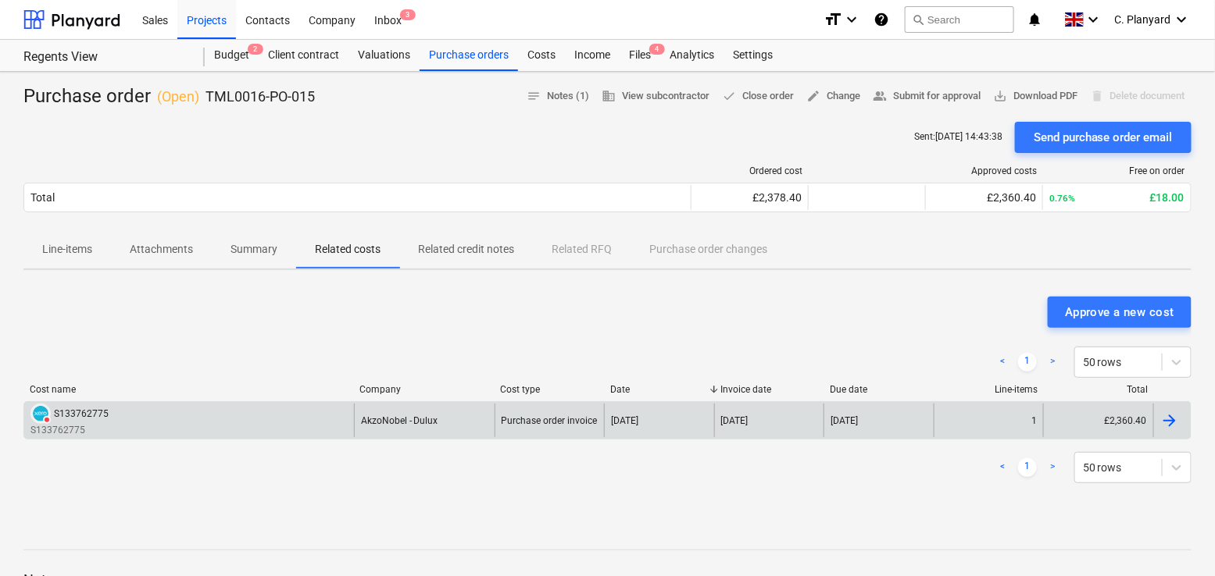
click at [530, 425] on div "Purchase order invoice" at bounding box center [549, 421] width 110 height 34
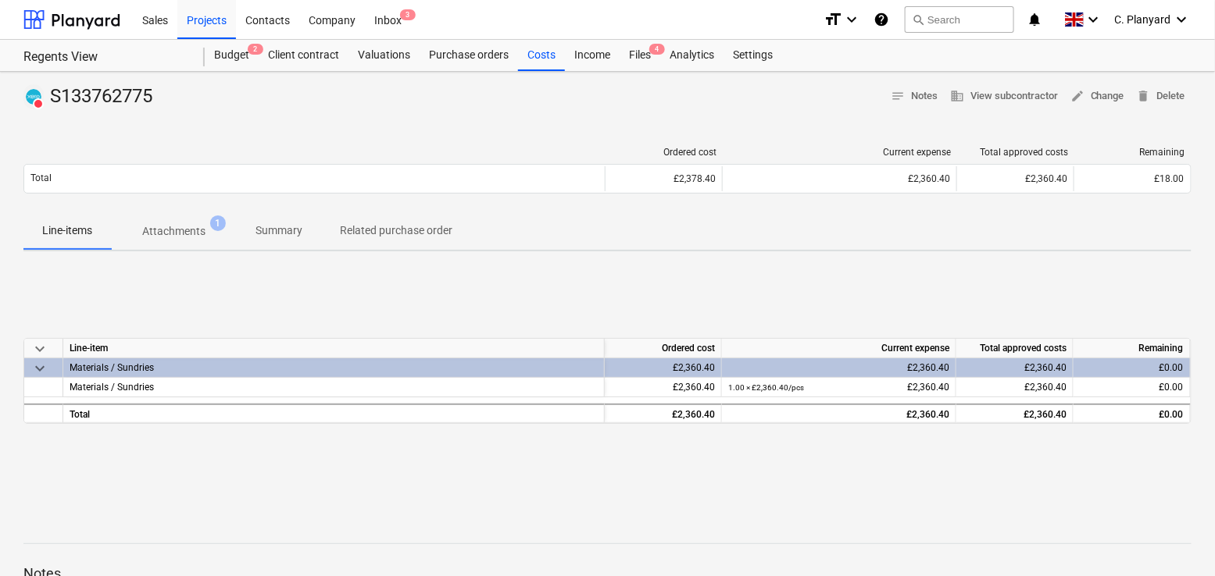
click at [178, 227] on p "Attachments" at bounding box center [173, 231] width 63 height 16
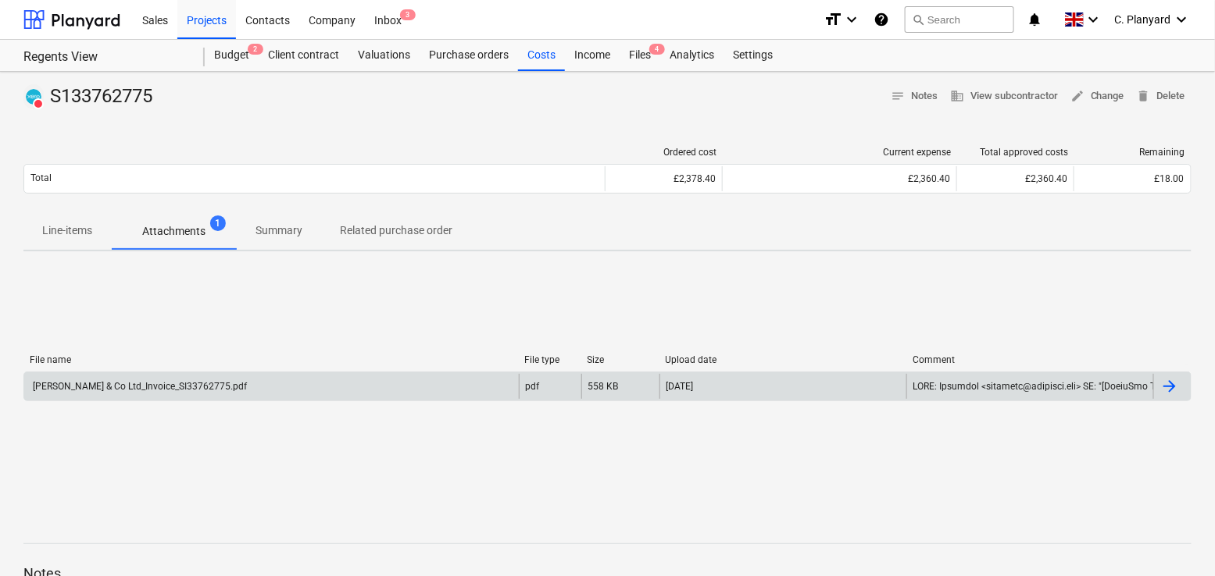
click at [248, 388] on div "J P McDougall & Co Ltd_Invoice_SI33762775.pdf" at bounding box center [271, 386] width 494 height 25
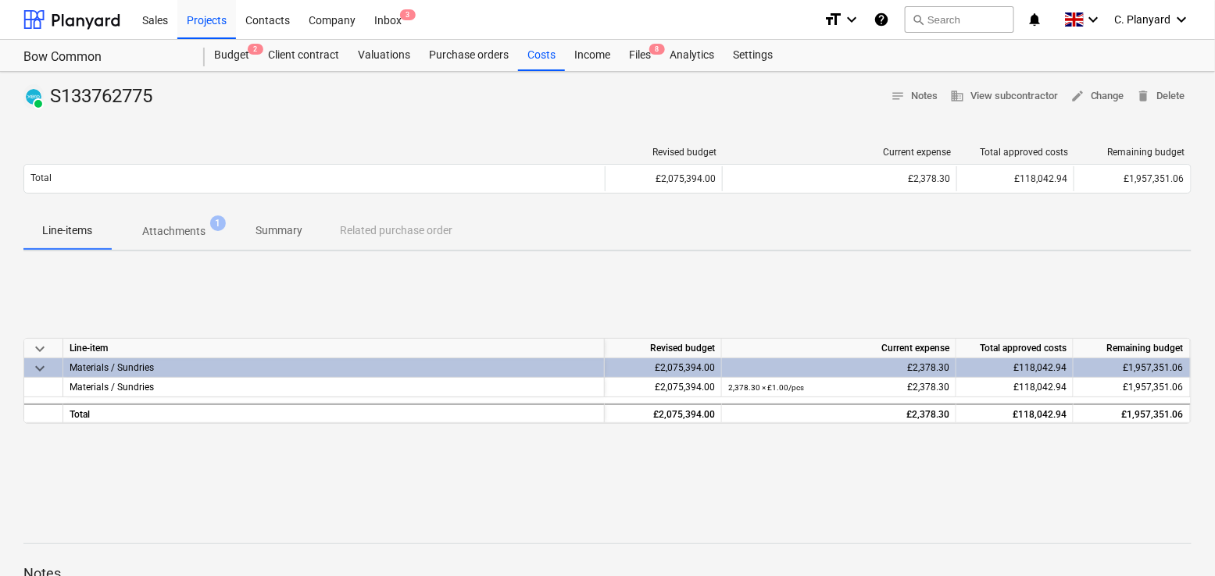
click at [190, 232] on p "Attachments" at bounding box center [173, 231] width 63 height 16
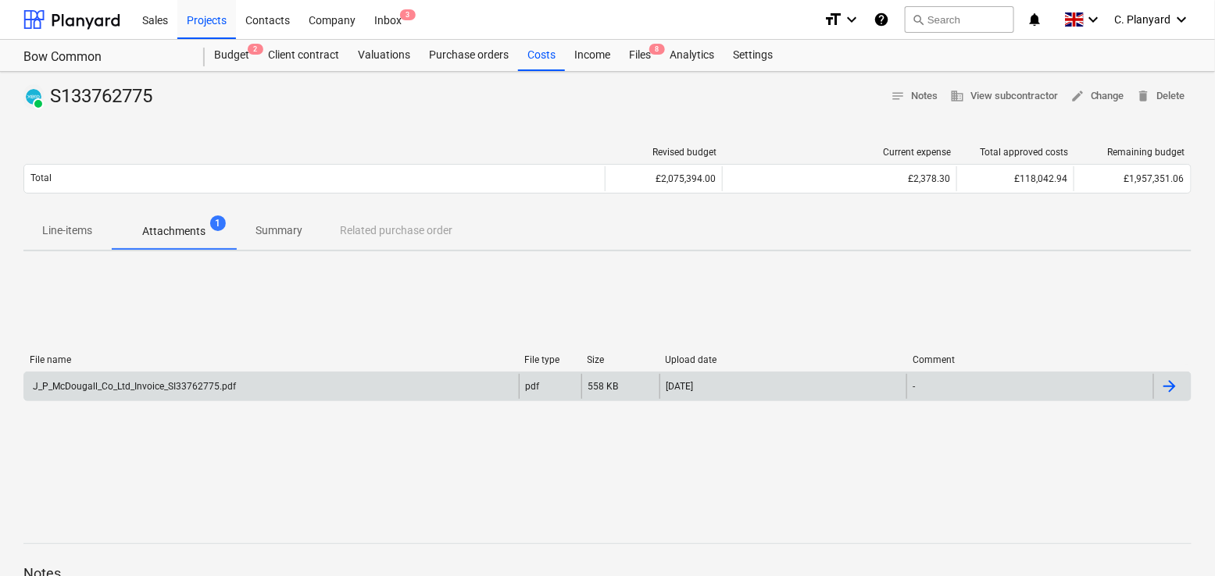
click at [368, 378] on div "J_P_McDougall_Co_Ltd_Invoice_SI33762775.pdf" at bounding box center [271, 386] width 494 height 25
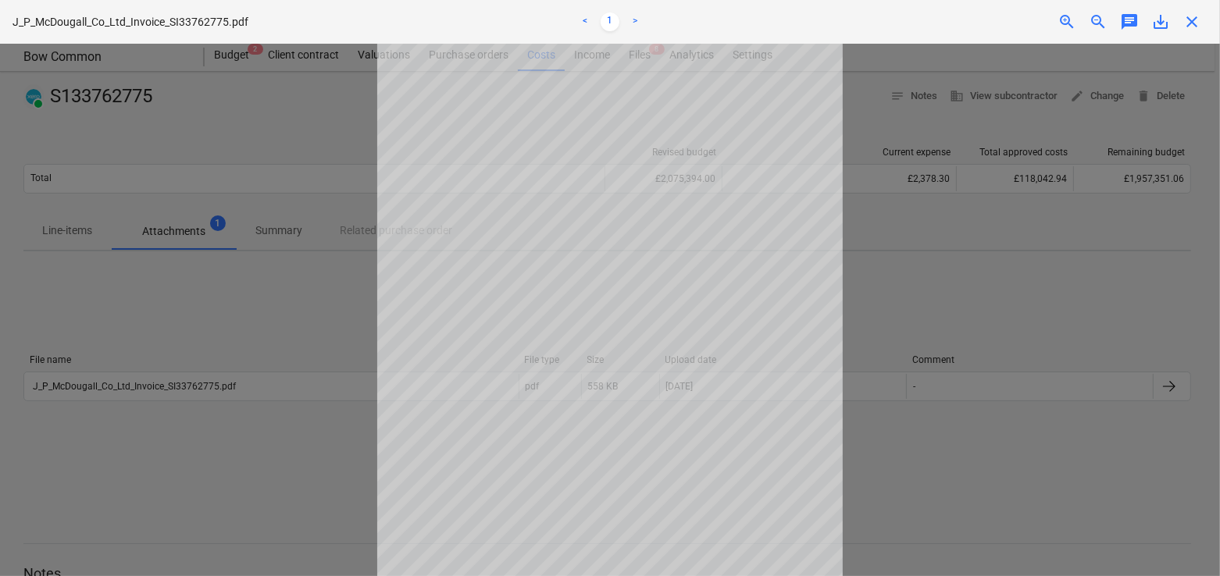
click at [949, 202] on div at bounding box center [610, 310] width 1220 height 533
click at [931, 292] on div at bounding box center [610, 310] width 1220 height 533
click at [1195, 16] on span "close" at bounding box center [1191, 21] width 19 height 19
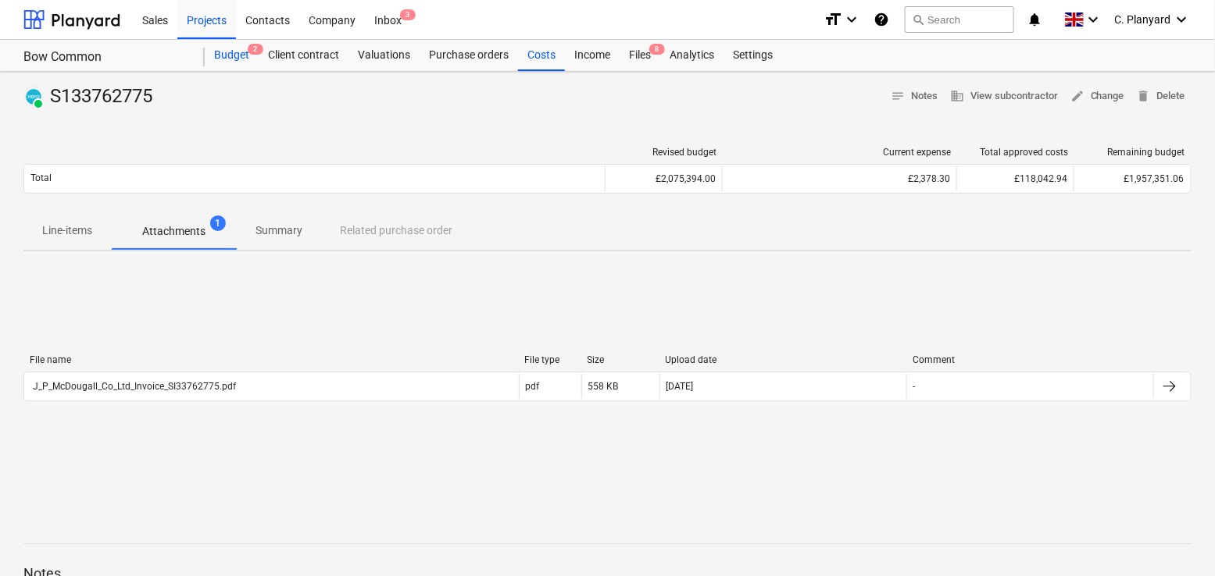
click at [230, 52] on div "Budget 2" at bounding box center [232, 55] width 54 height 31
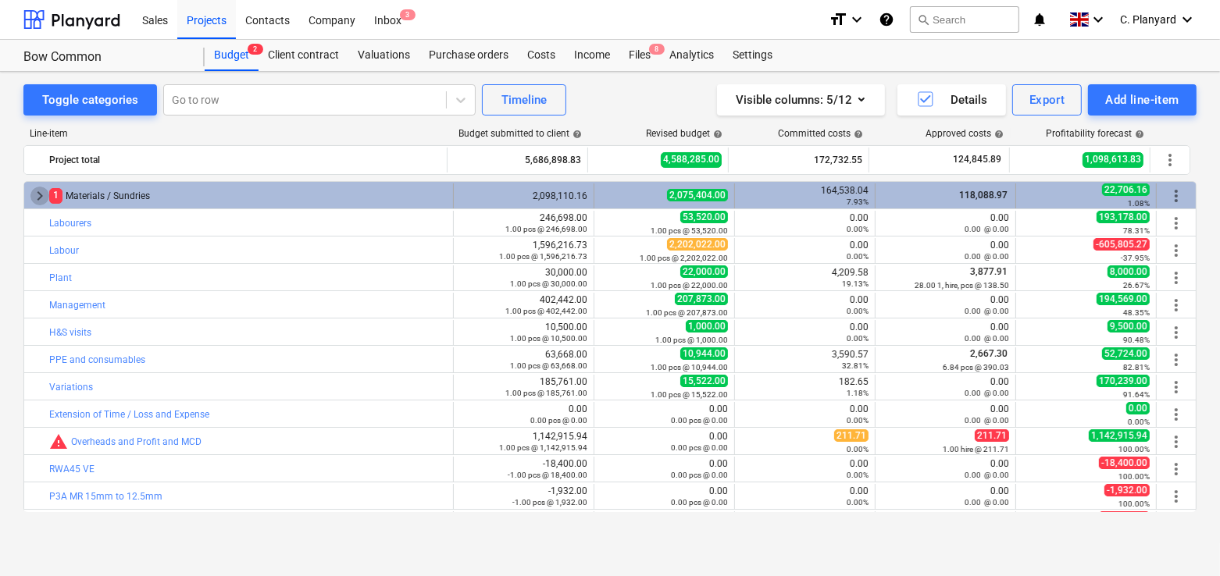
click at [31, 192] on span "keyboard_arrow_right" at bounding box center [39, 196] width 19 height 19
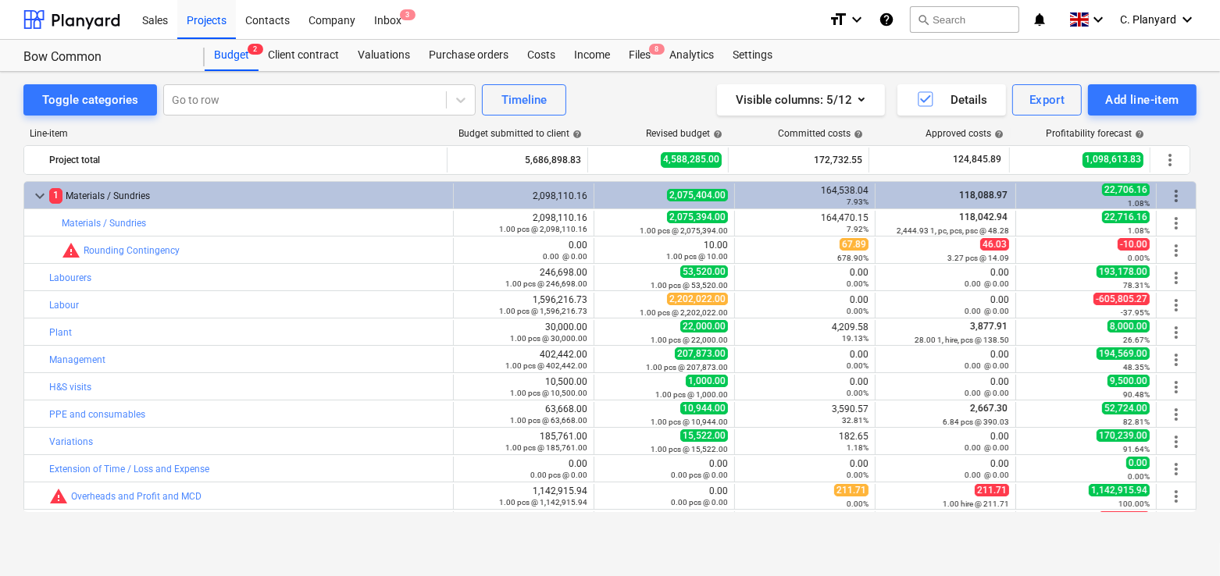
click at [31, 192] on span "keyboard_arrow_down" at bounding box center [39, 196] width 19 height 19
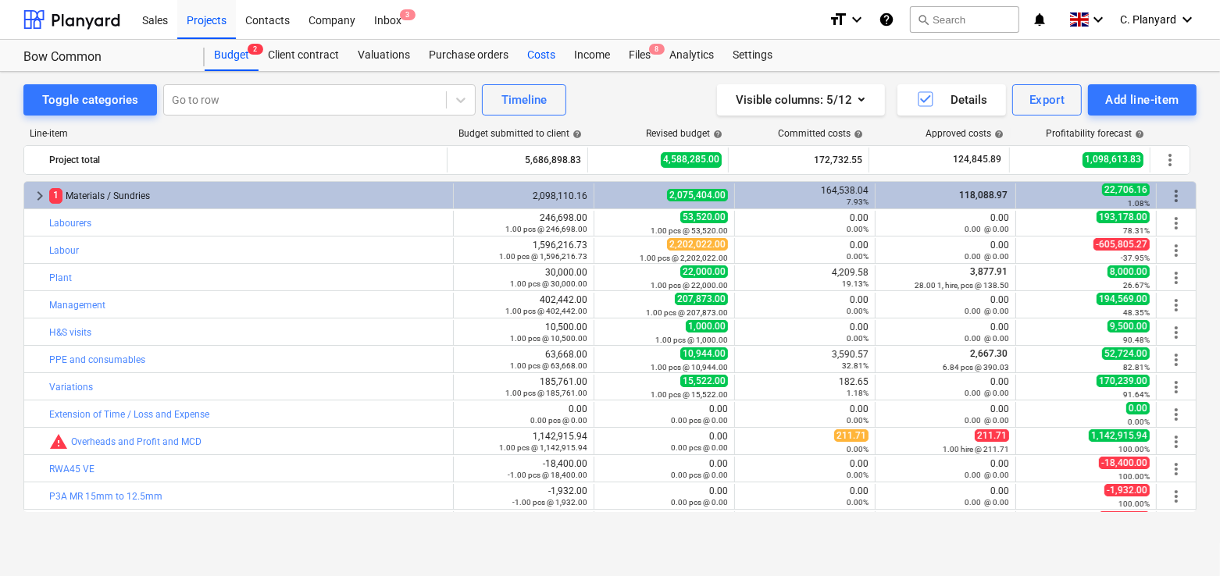
click at [523, 59] on div "Costs" at bounding box center [541, 55] width 47 height 31
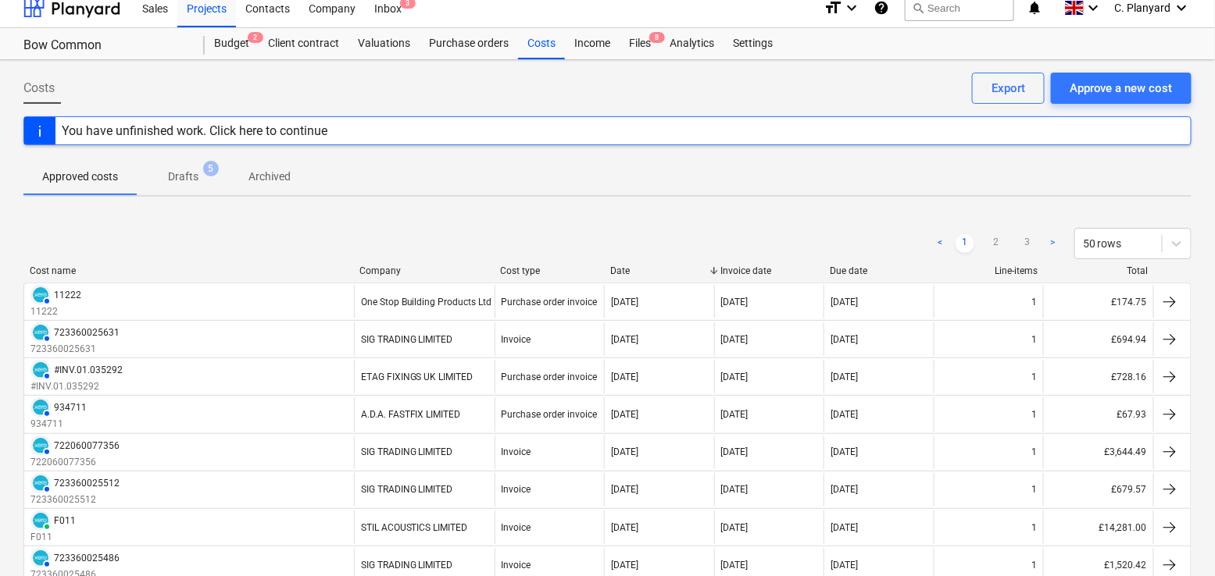
scroll to position [12, 0]
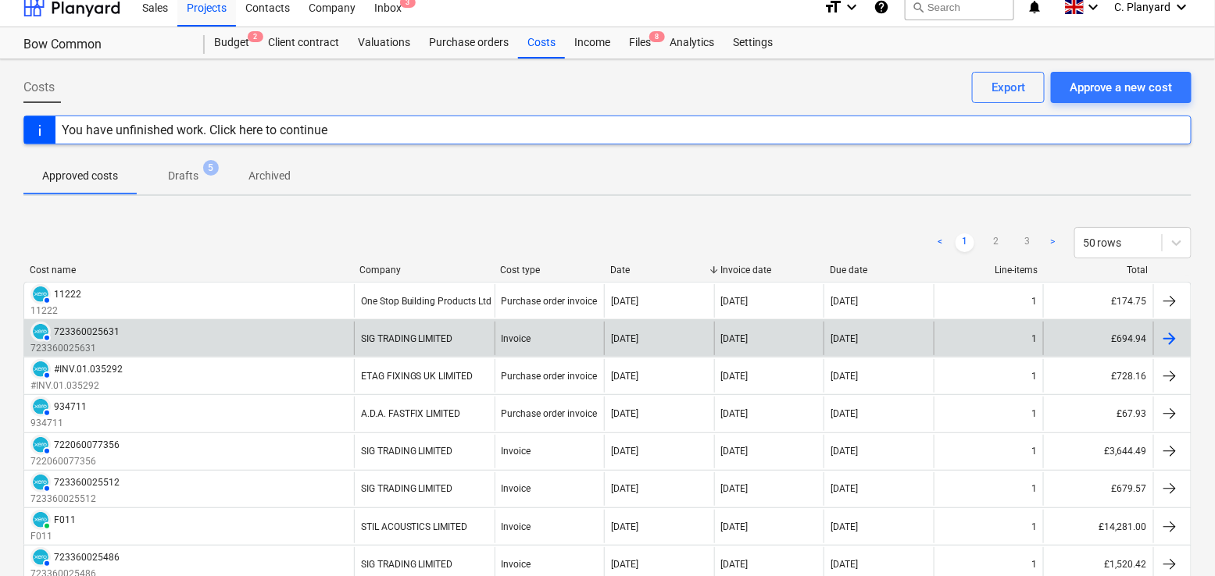
click at [320, 329] on div "AUTHORISED 723360025631 723360025631" at bounding box center [189, 339] width 330 height 34
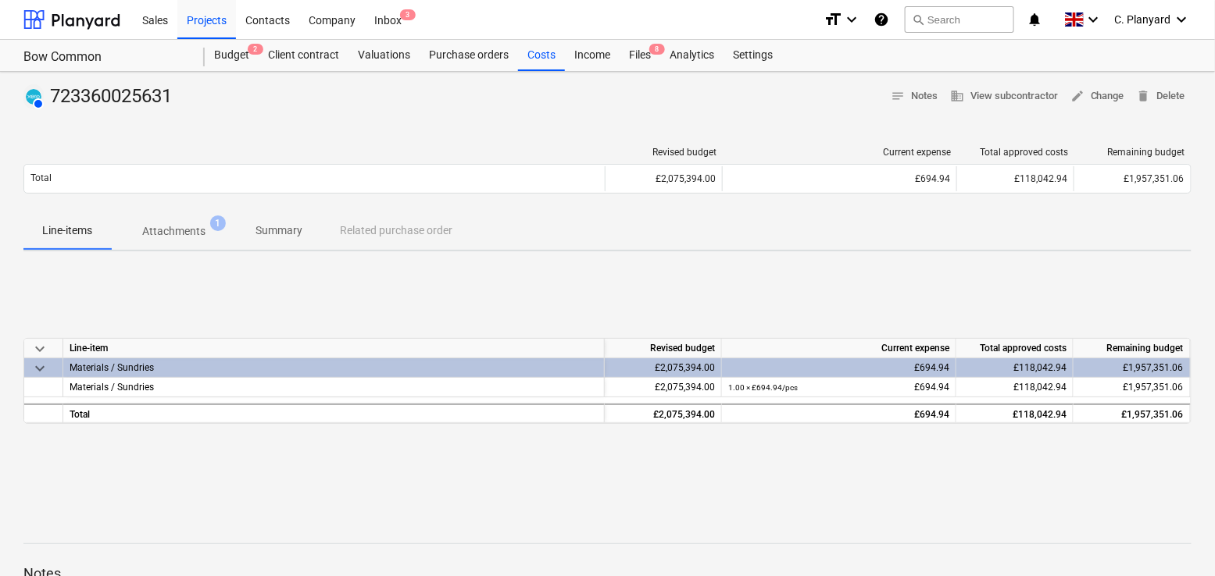
click at [202, 241] on span "Attachments 1" at bounding box center [174, 231] width 126 height 28
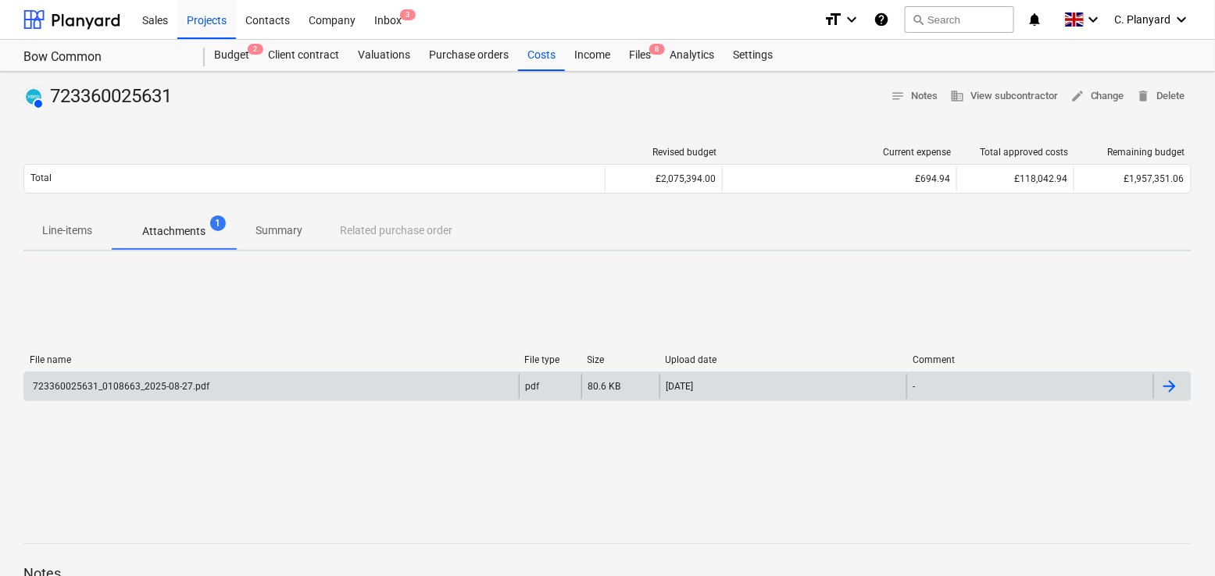
click at [272, 385] on div "723360025631_0108663_2025-08-27.pdf" at bounding box center [271, 386] width 494 height 25
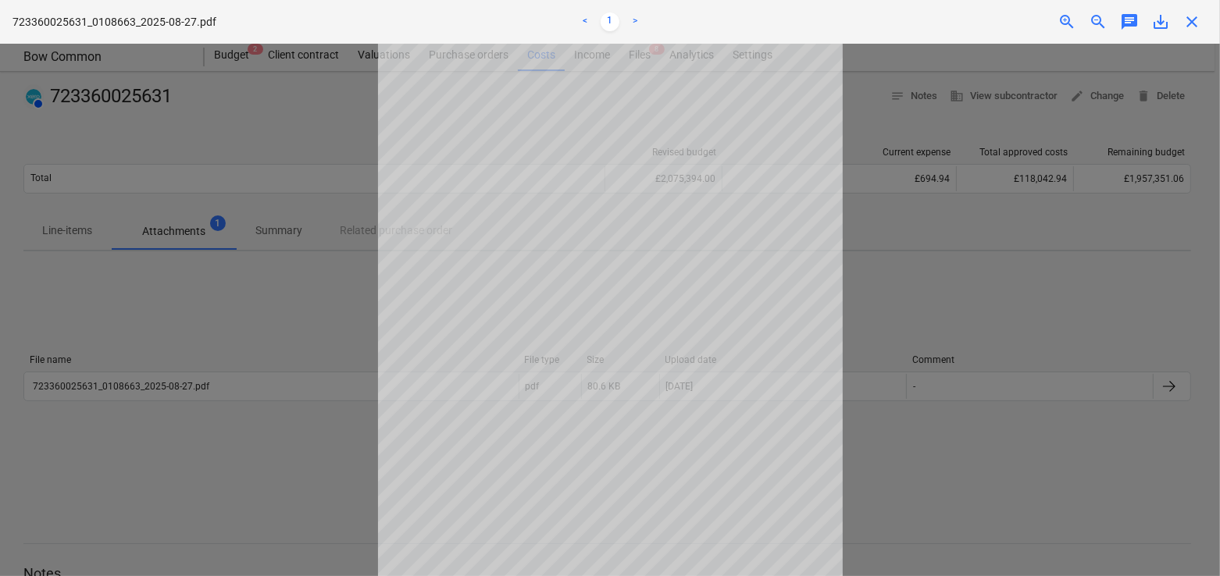
click at [1193, 16] on span "close" at bounding box center [1191, 21] width 19 height 19
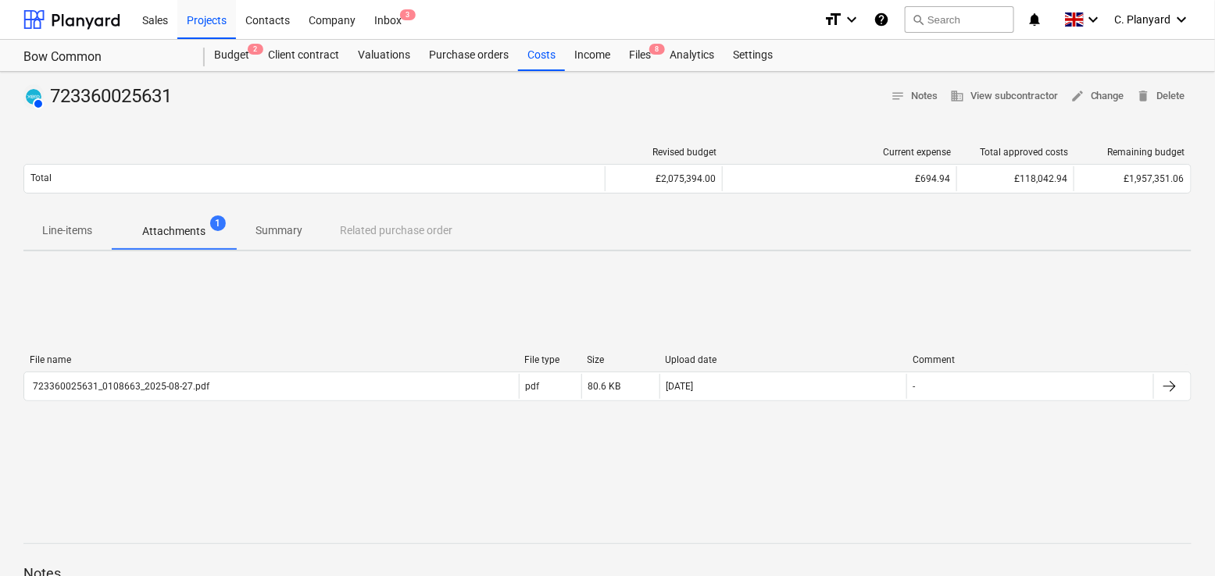
click at [58, 241] on span "Line-items" at bounding box center [66, 231] width 87 height 26
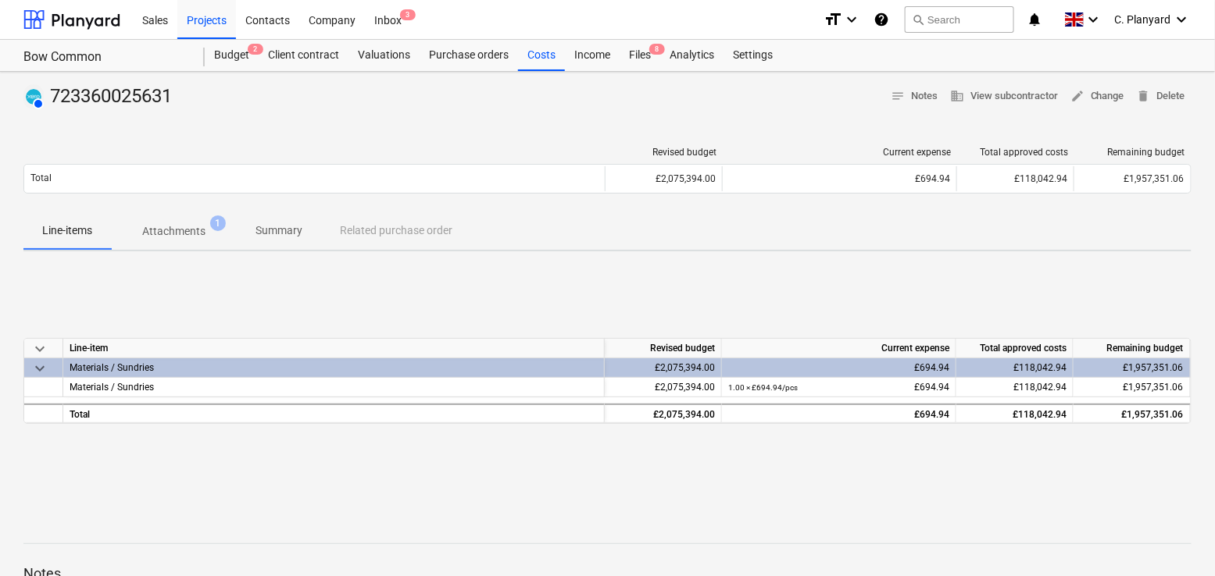
click at [162, 234] on p "Attachments" at bounding box center [173, 231] width 63 height 16
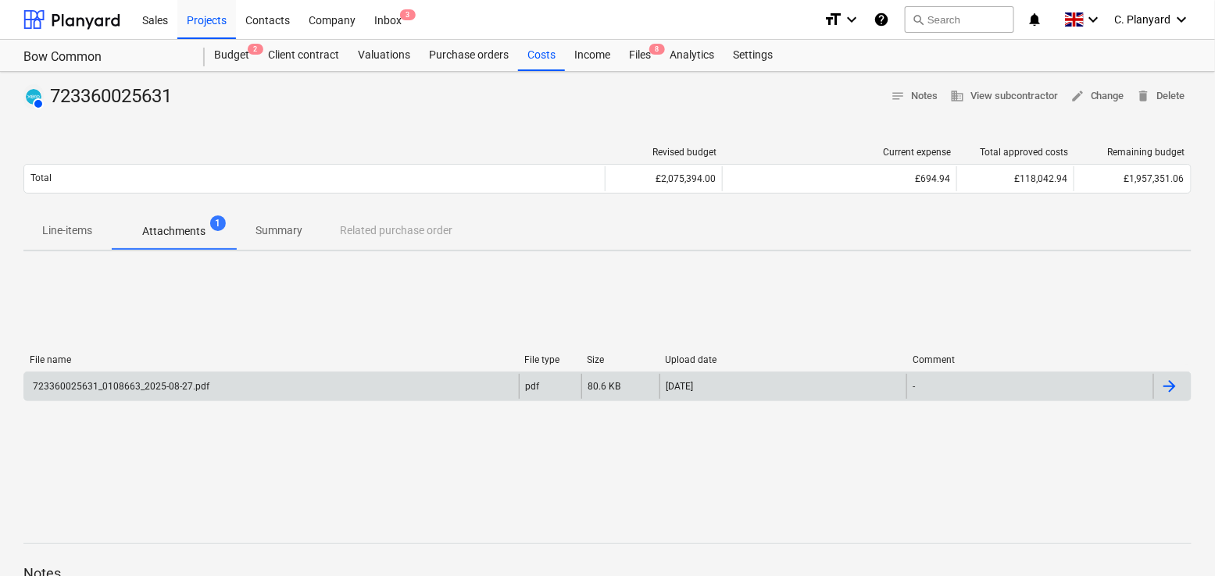
click at [377, 387] on div "723360025631_0108663_2025-08-27.pdf" at bounding box center [271, 386] width 494 height 25
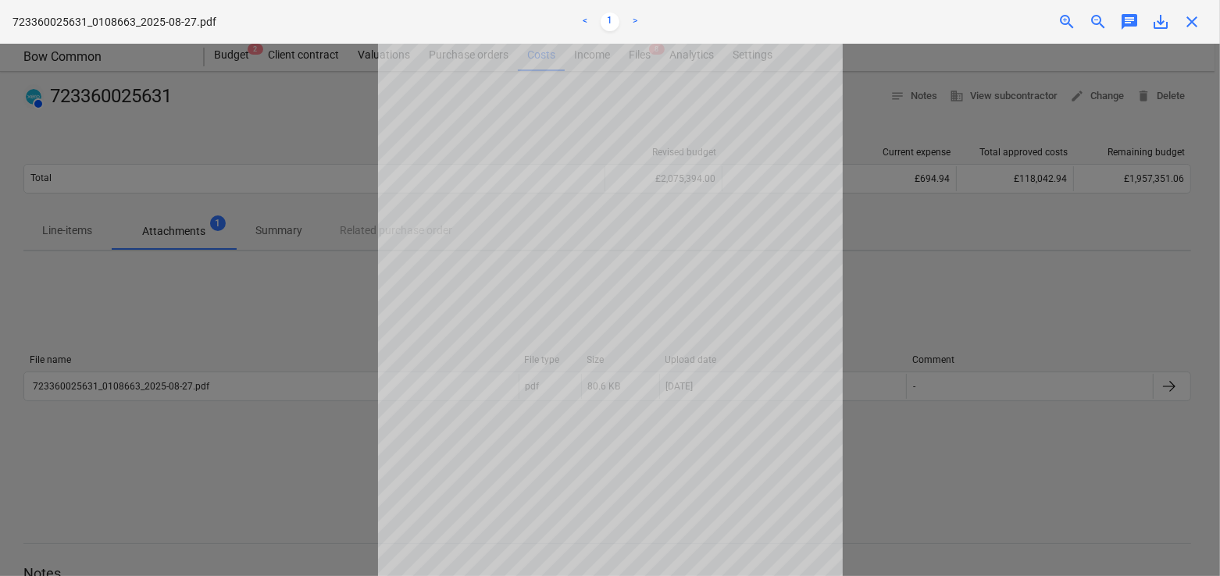
click at [939, 311] on div at bounding box center [610, 310] width 1220 height 533
click at [1190, 20] on span "close" at bounding box center [1191, 21] width 19 height 19
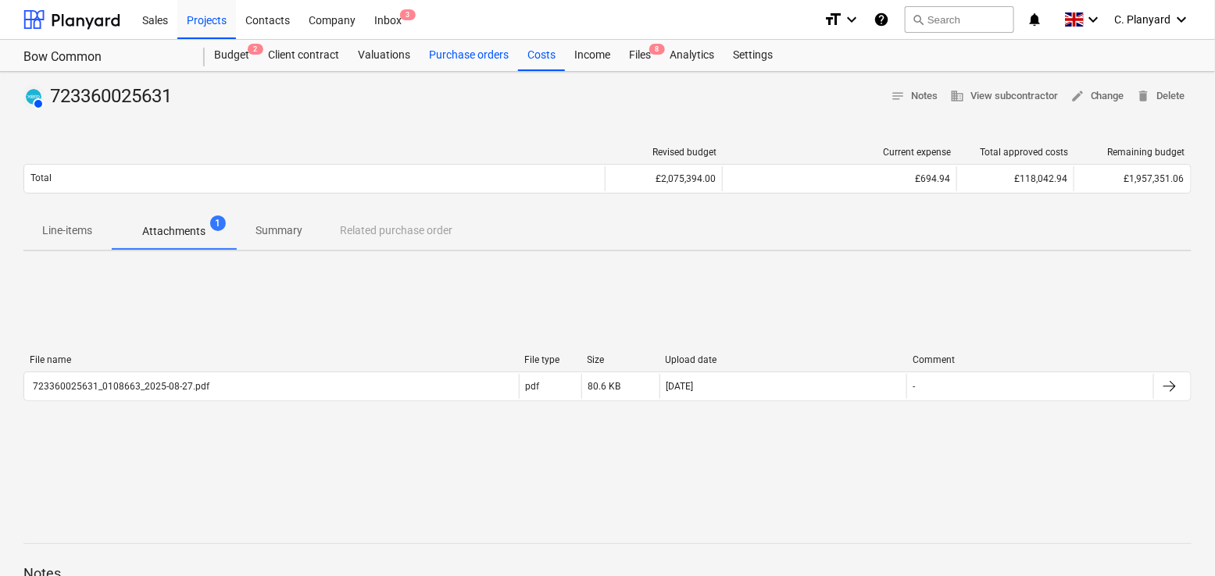
click at [455, 56] on div "Purchase orders" at bounding box center [468, 55] width 98 height 31
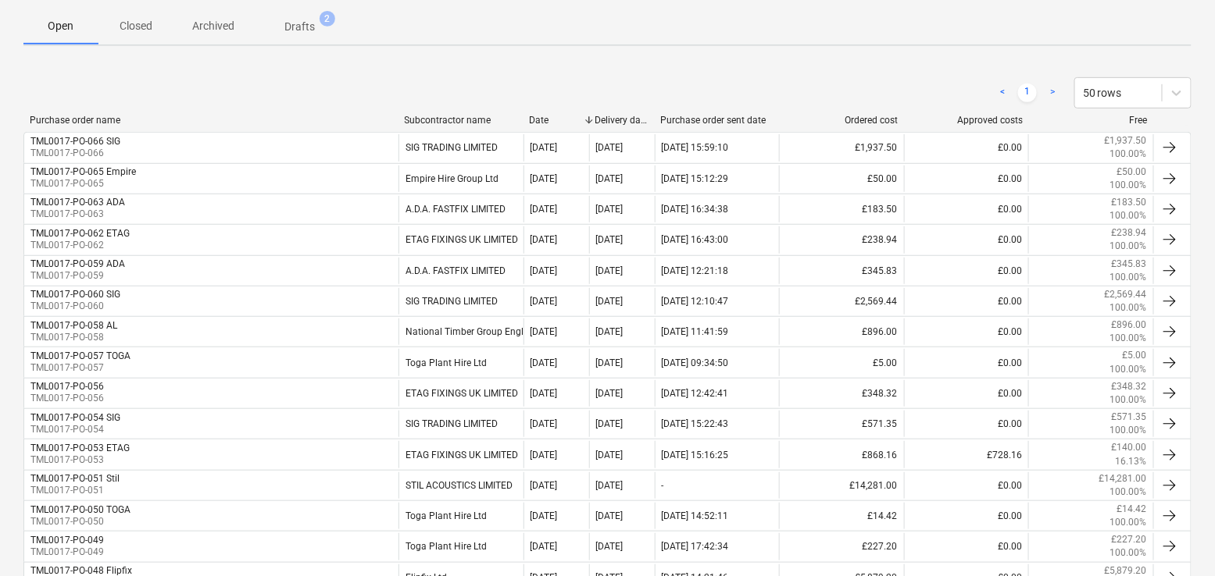
scroll to position [264, 0]
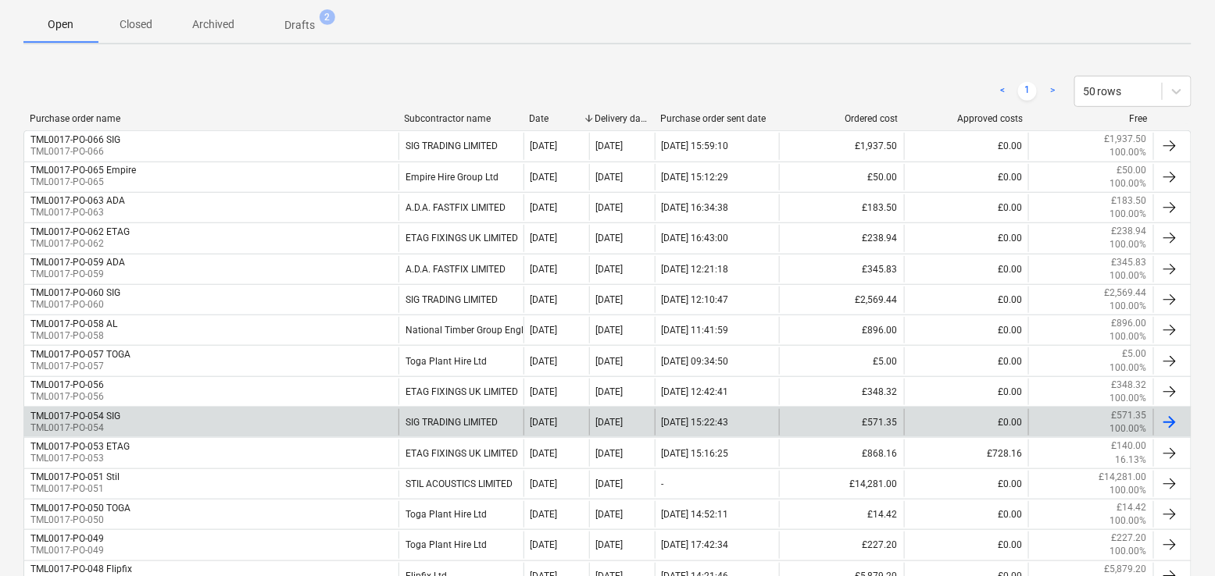
click at [189, 413] on div "TML0017-PO-054 SIG TML0017-PO-054" at bounding box center [211, 422] width 374 height 27
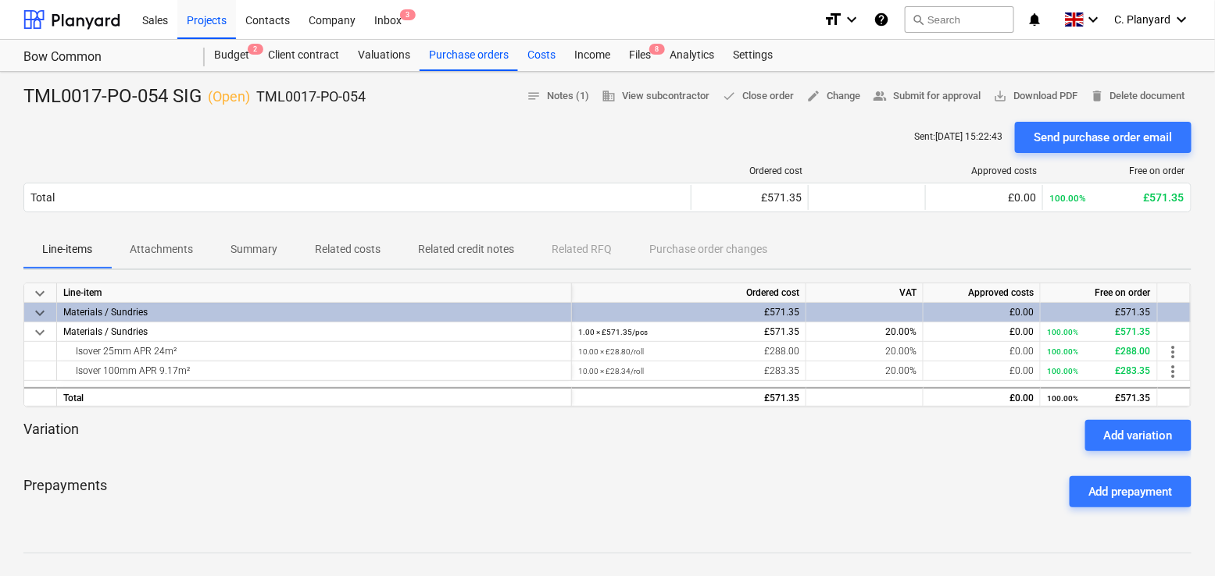
click at [532, 57] on div "Costs" at bounding box center [541, 55] width 47 height 31
click at [430, 42] on div "Purchase orders" at bounding box center [468, 55] width 98 height 31
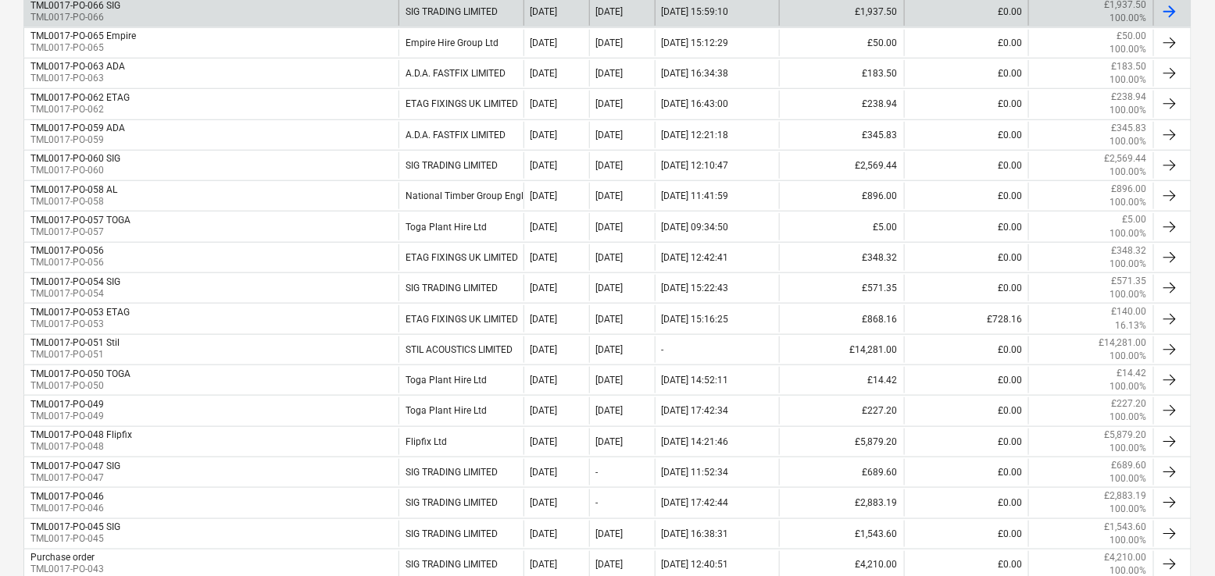
scroll to position [431, 0]
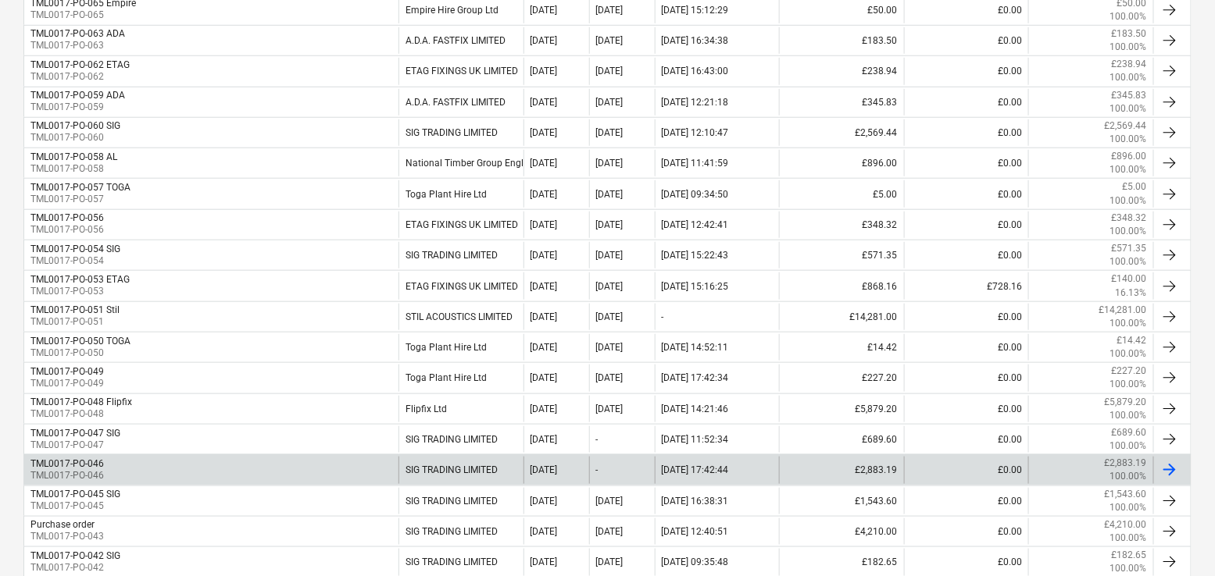
click at [216, 462] on div "TML0017-PO-046 TML0017-PO-046" at bounding box center [211, 470] width 374 height 27
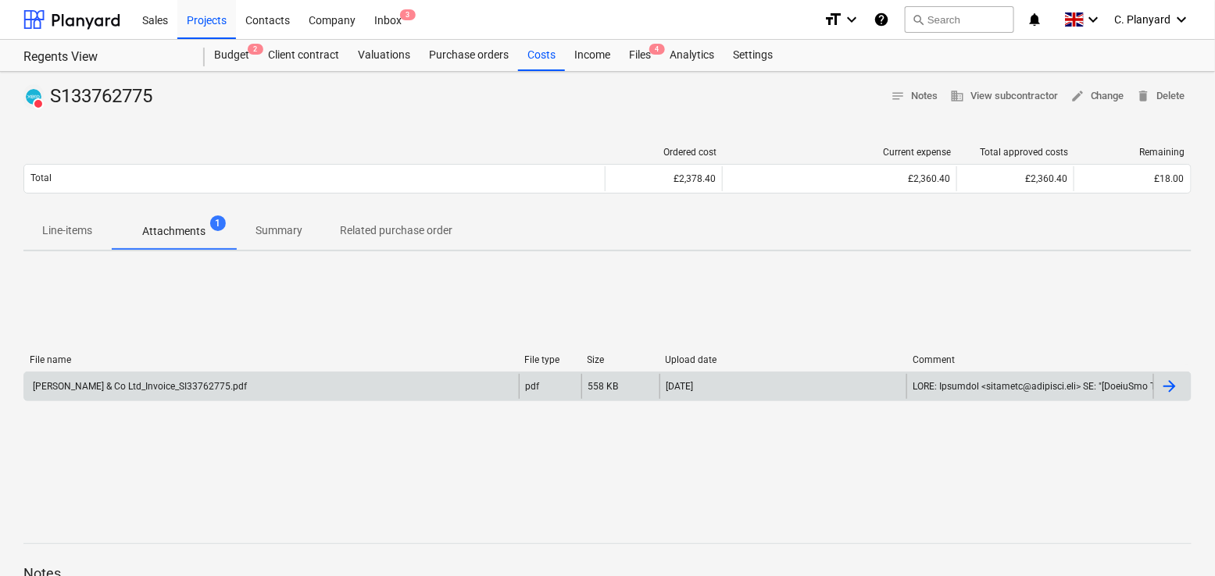
click at [263, 376] on div "[PERSON_NAME] & Co Ltd_Invoice_SI33762775.pdf" at bounding box center [271, 386] width 494 height 25
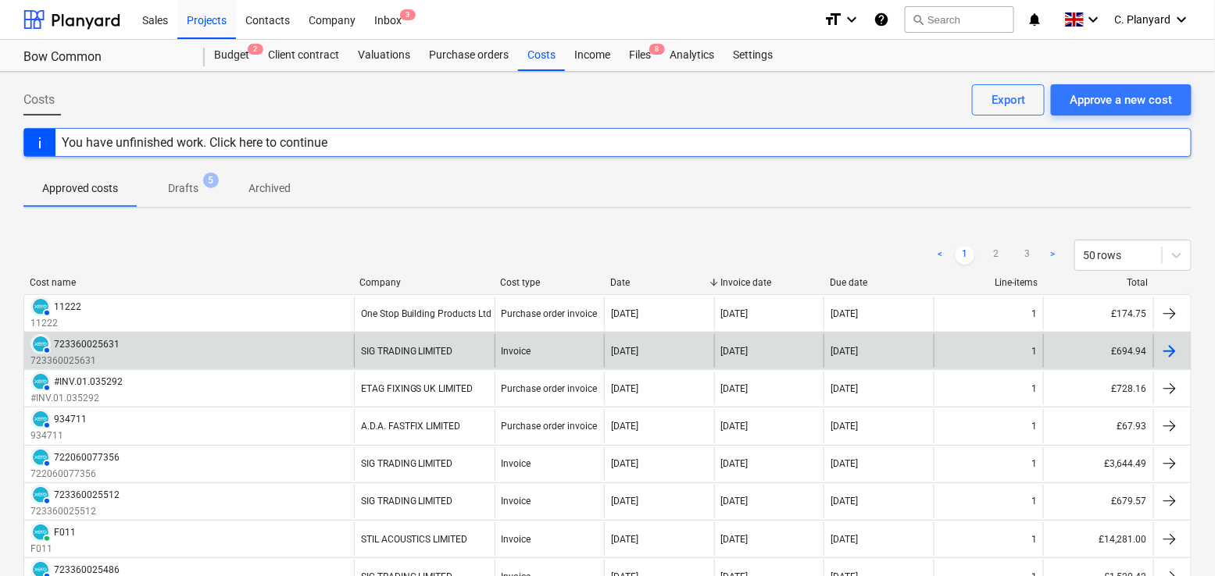
click at [204, 341] on div "AUTHORISED 723360025631 723360025631" at bounding box center [189, 351] width 330 height 34
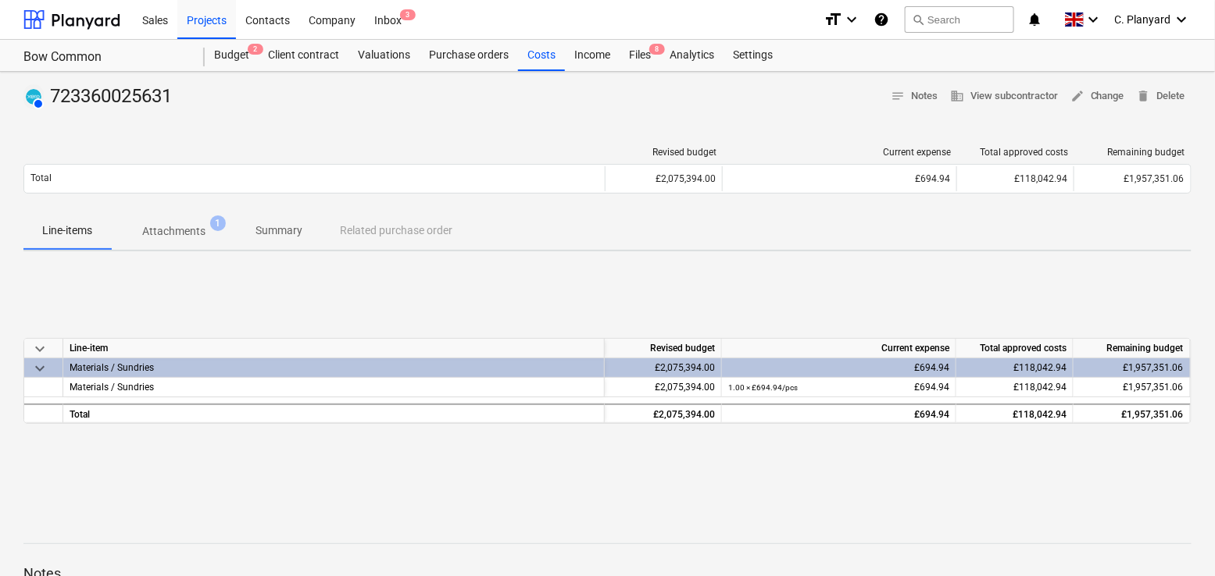
click at [156, 237] on p "Attachments" at bounding box center [173, 231] width 63 height 16
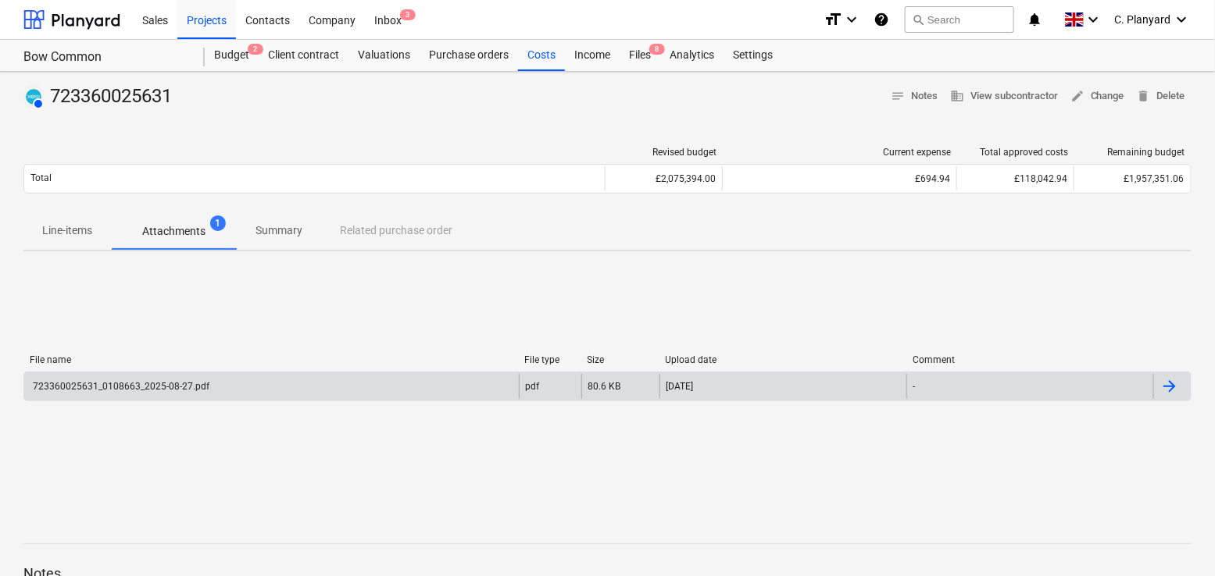
click at [238, 383] on div "723360025631_0108663_2025-08-27.pdf" at bounding box center [271, 386] width 494 height 25
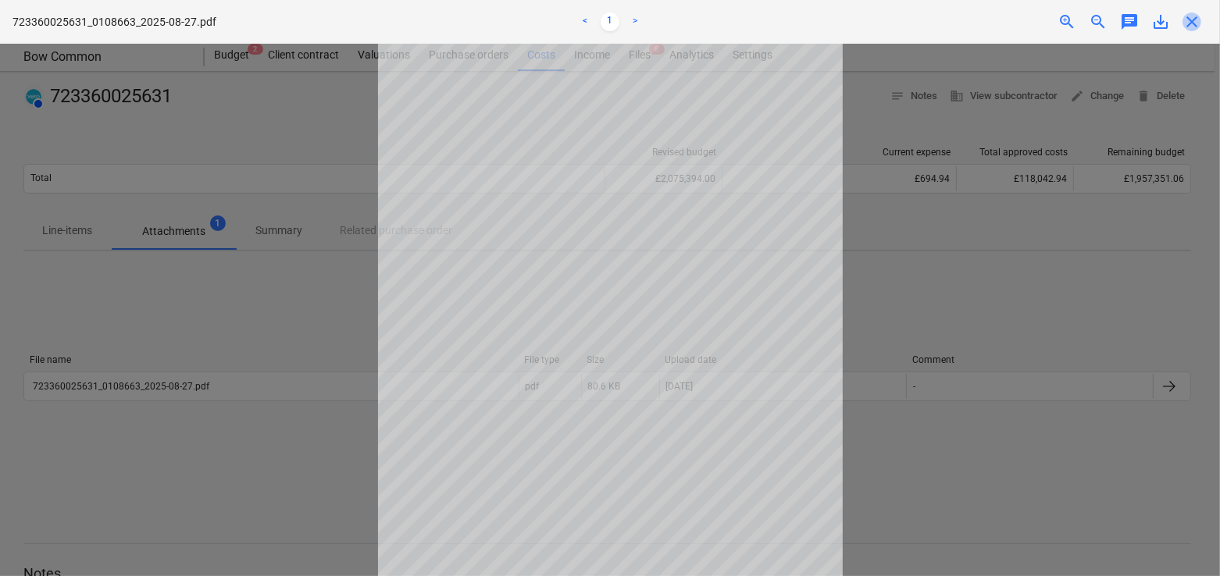
click at [1190, 15] on span "close" at bounding box center [1191, 21] width 19 height 19
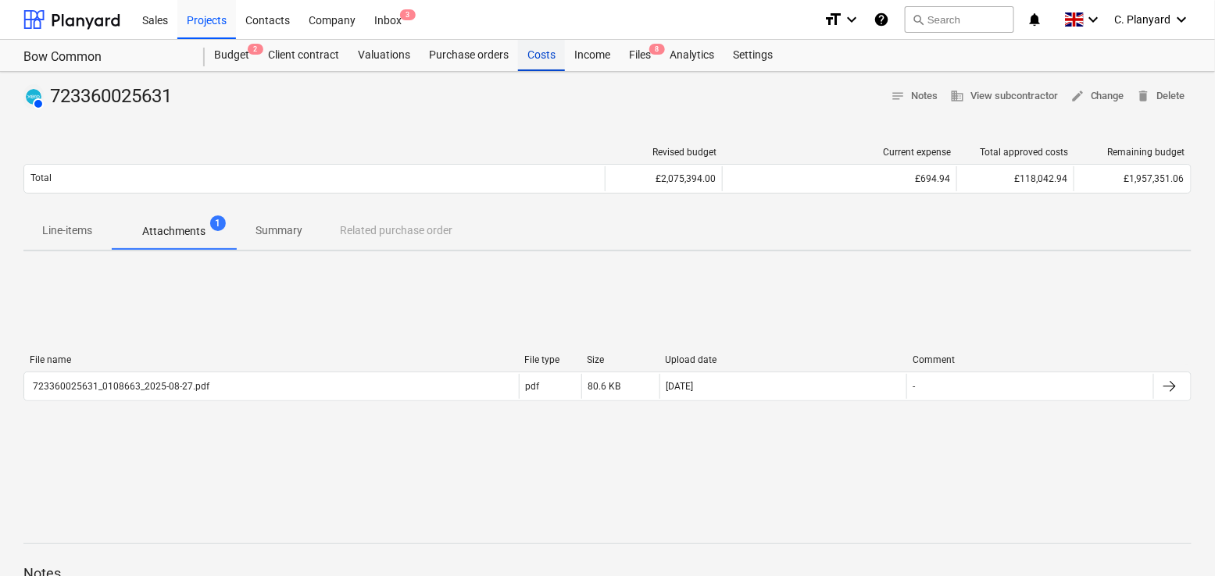
click at [553, 60] on div "Costs" at bounding box center [541, 55] width 47 height 31
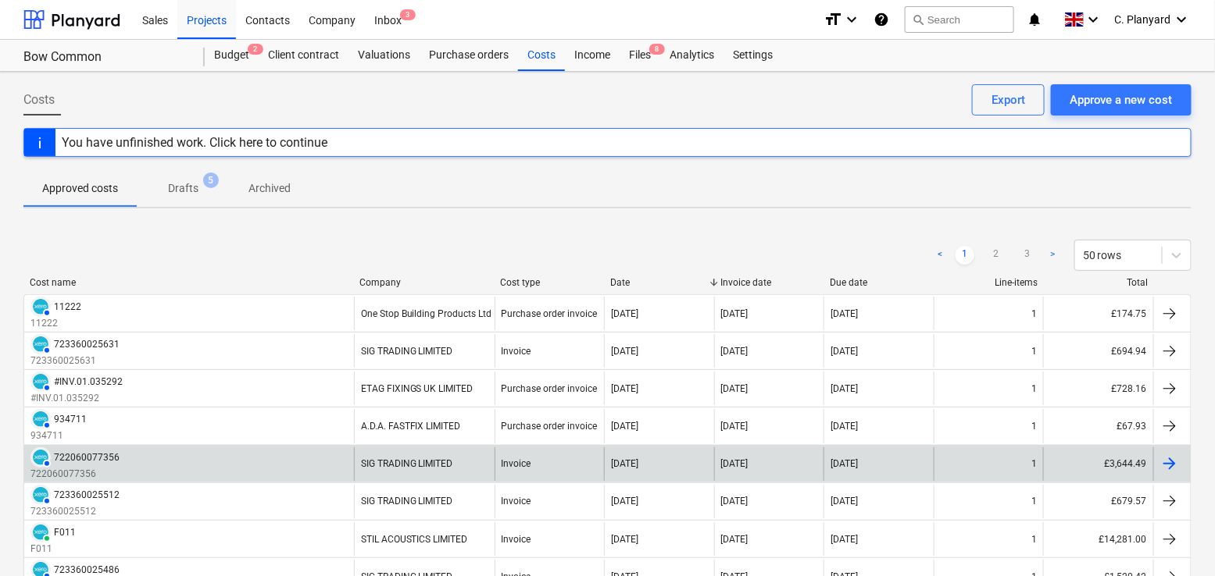
click at [261, 450] on div "AUTHORISED 722060077356 722060077356" at bounding box center [189, 465] width 330 height 34
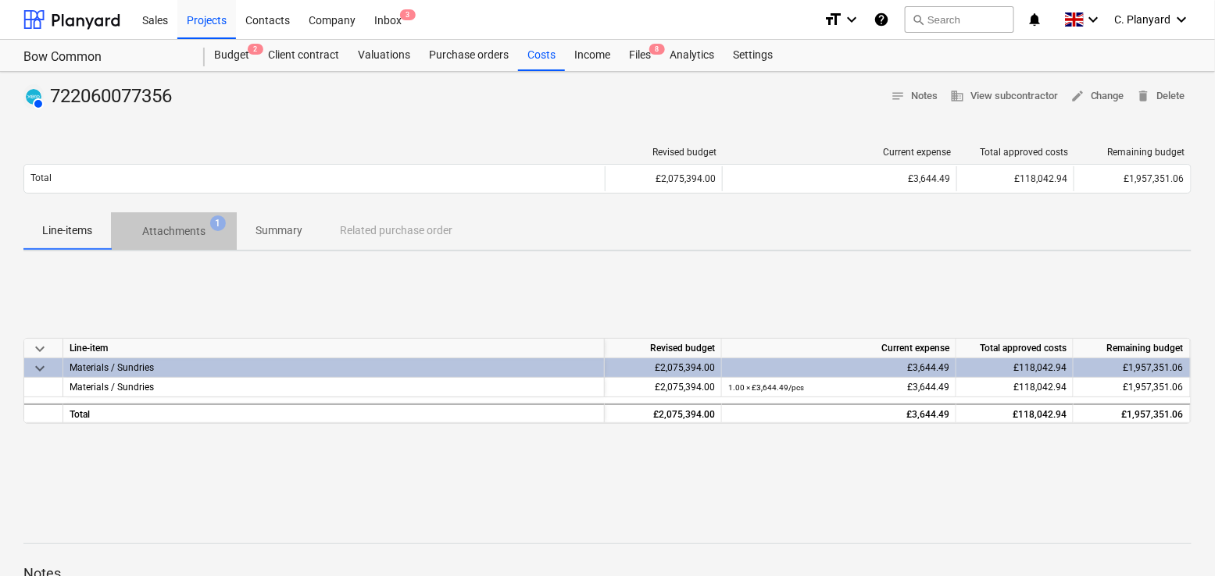
click at [216, 233] on span "Attachments 1" at bounding box center [174, 231] width 88 height 16
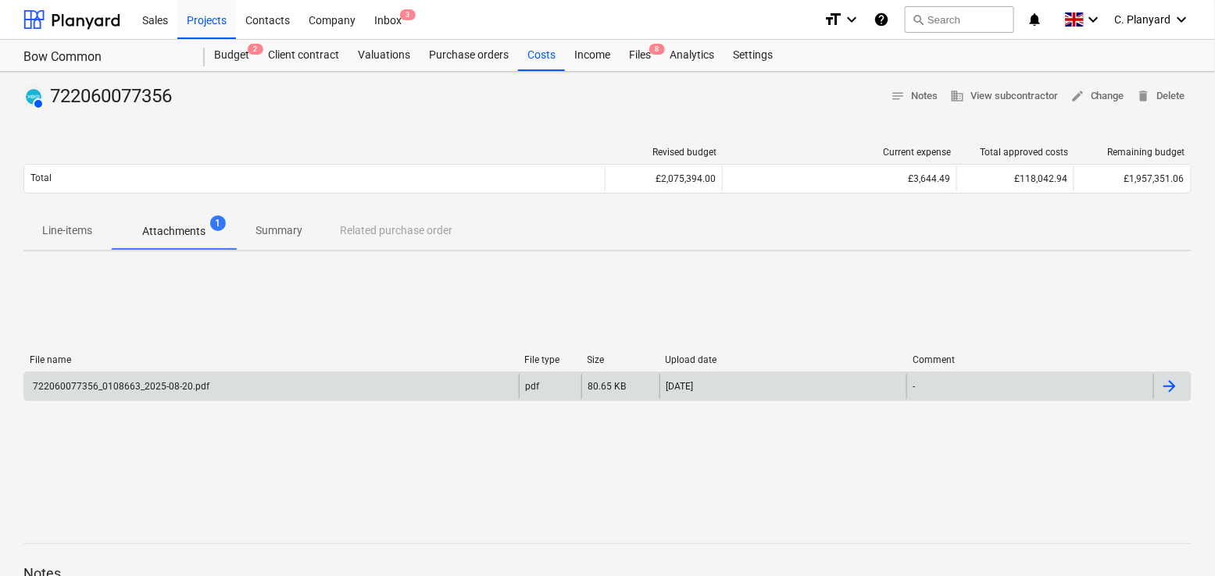
click at [324, 379] on div "722060077356_0108663_2025-08-20.pdf" at bounding box center [271, 386] width 494 height 25
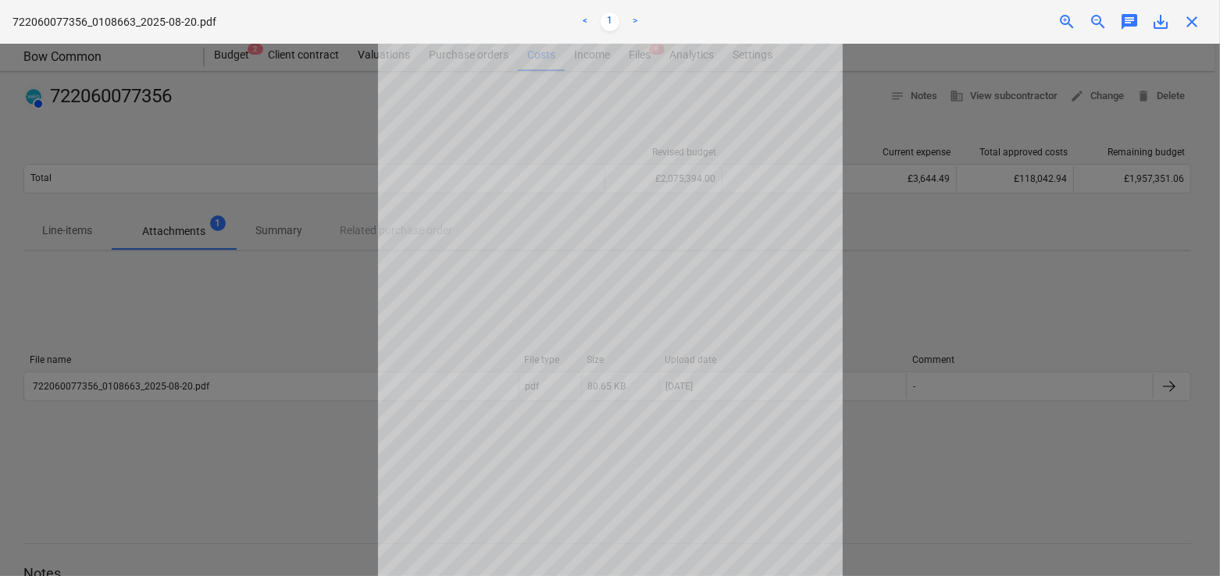
scroll to position [127, 0]
click at [216, 341] on div at bounding box center [610, 310] width 1220 height 533
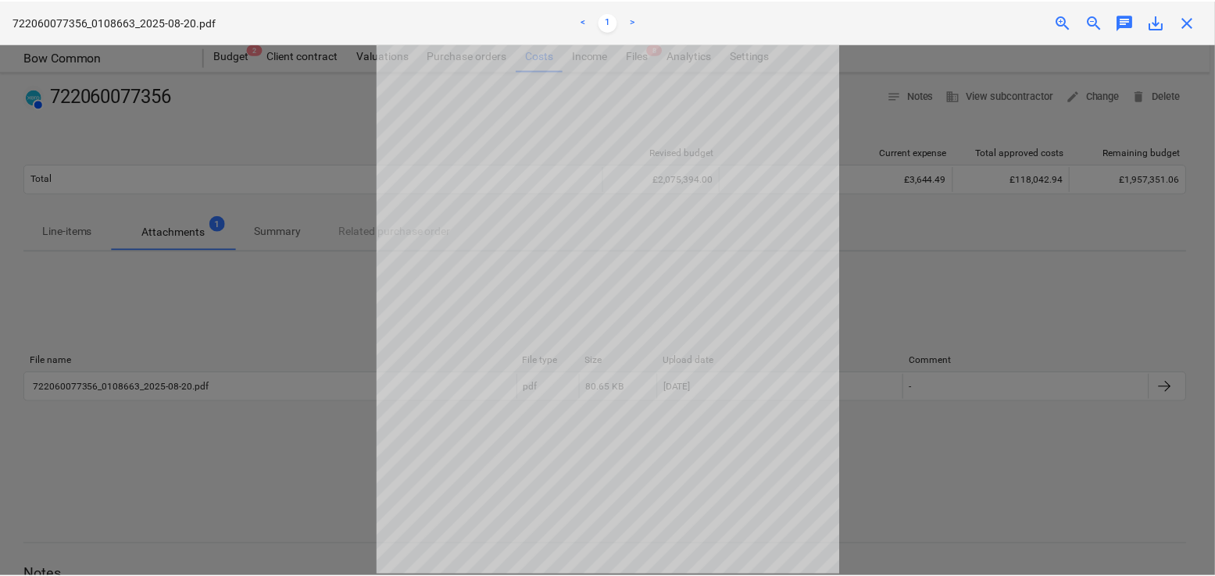
scroll to position [0, 0]
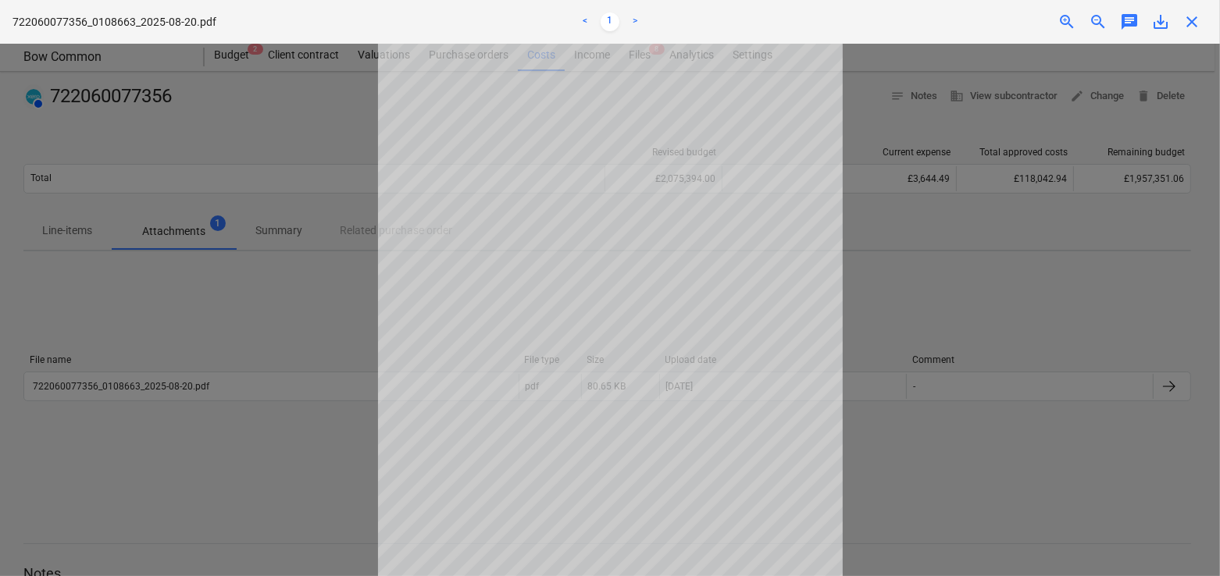
click at [1187, 17] on span "close" at bounding box center [1191, 21] width 19 height 19
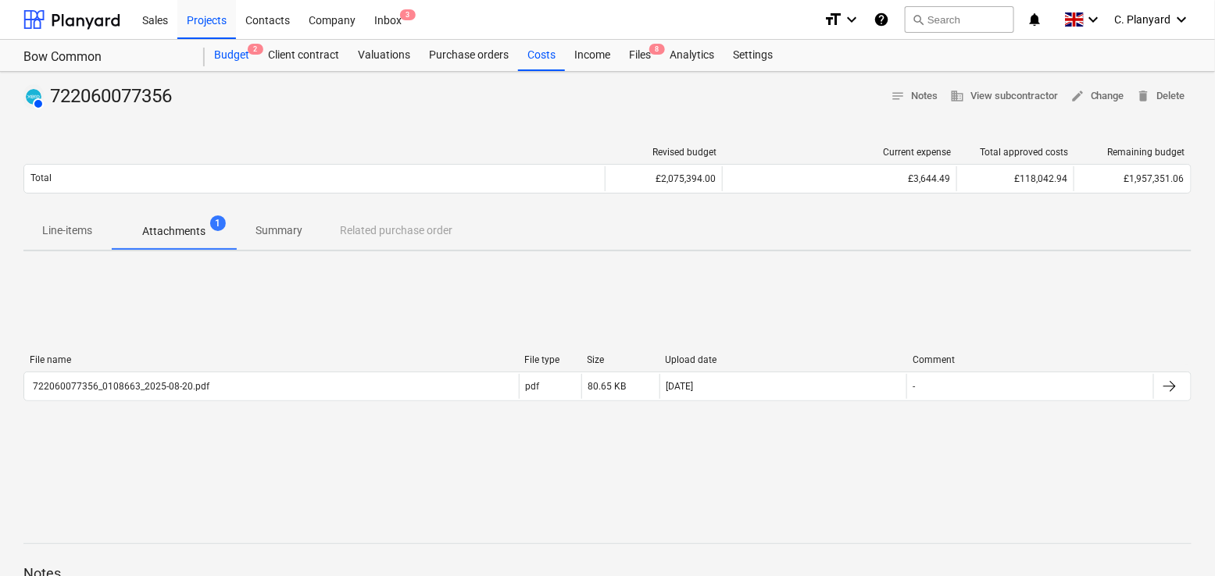
click at [229, 57] on div "Budget 2" at bounding box center [232, 55] width 54 height 31
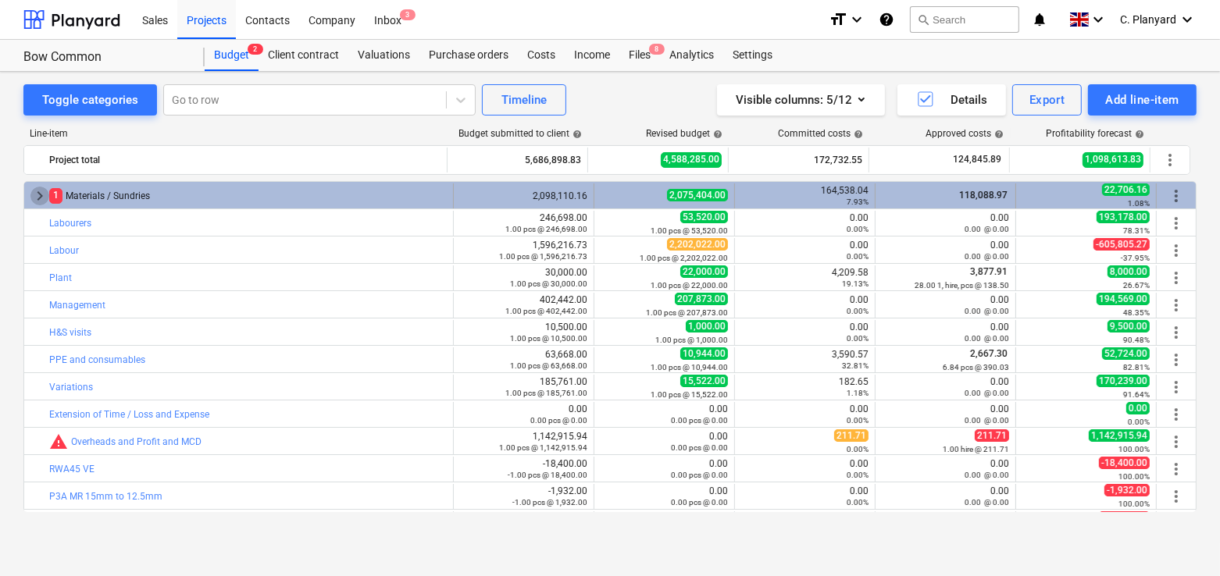
click at [43, 192] on span "keyboard_arrow_right" at bounding box center [39, 196] width 19 height 19
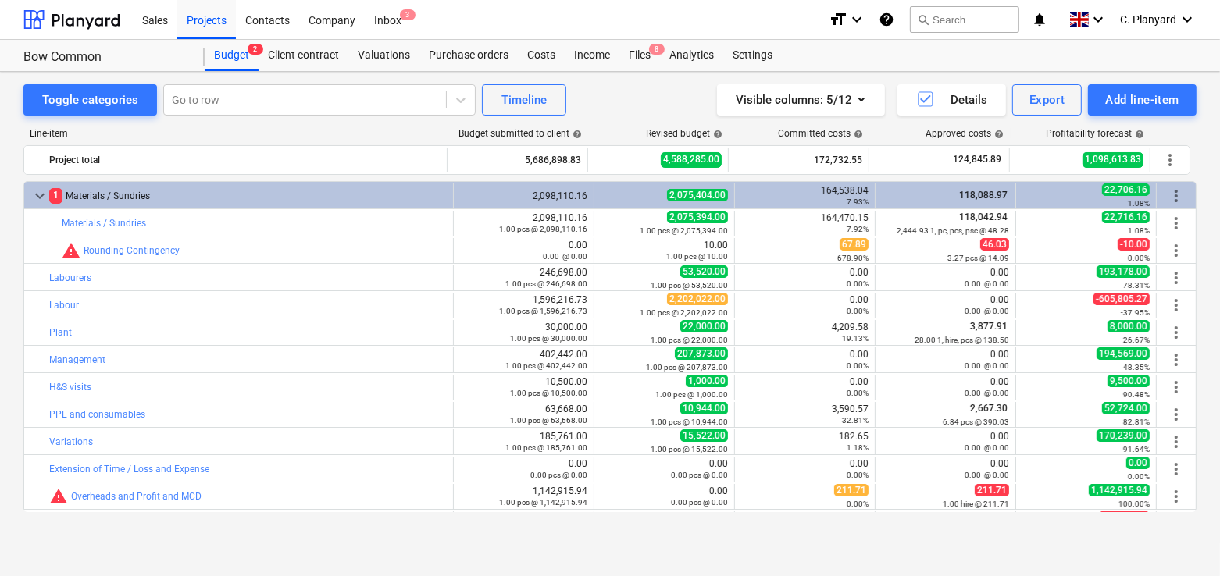
click at [43, 192] on span "keyboard_arrow_down" at bounding box center [39, 196] width 19 height 19
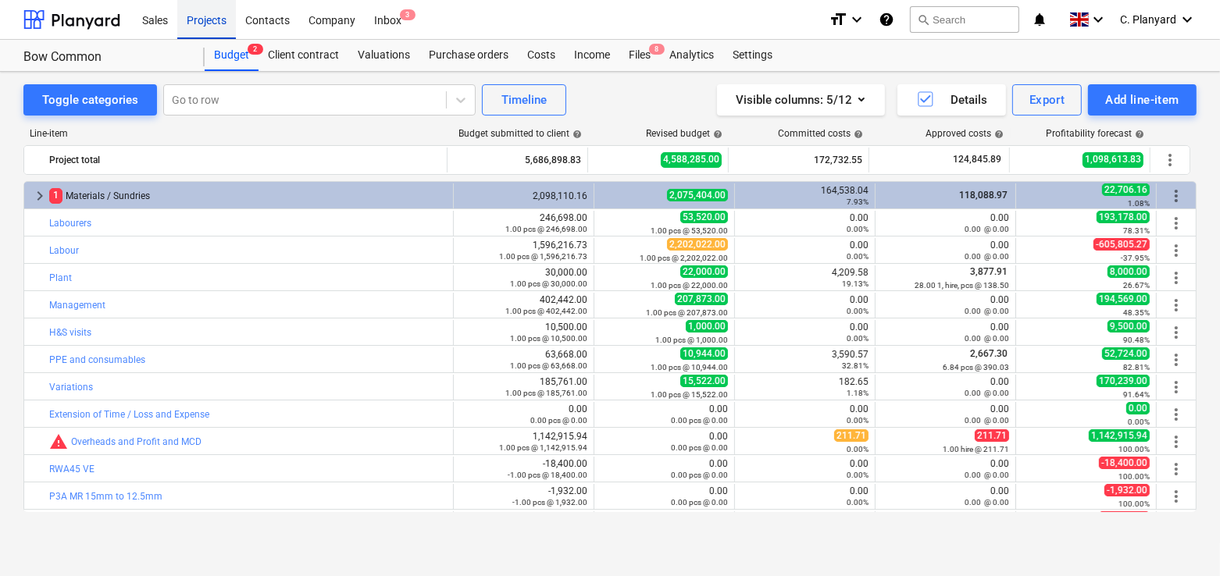
click at [227, 25] on div "Projects" at bounding box center [206, 19] width 59 height 40
